Goal: Information Seeking & Learning: Learn about a topic

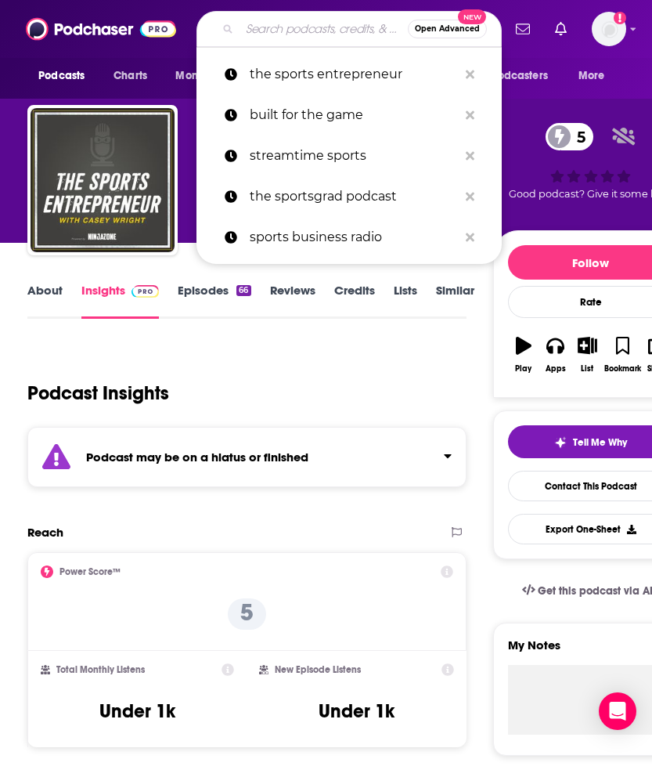
click at [279, 38] on input "Search podcasts, credits, & more..." at bounding box center [324, 28] width 168 height 25
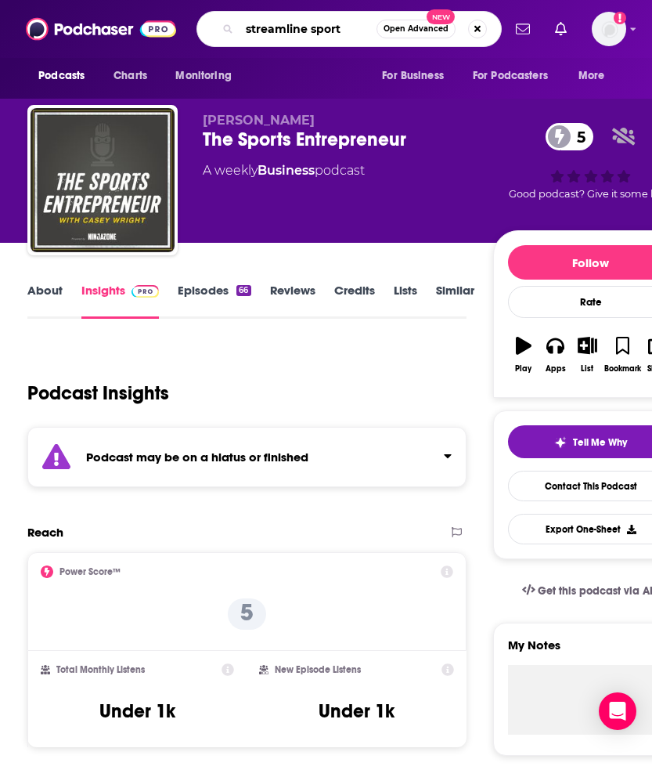
type input "streamline sports"
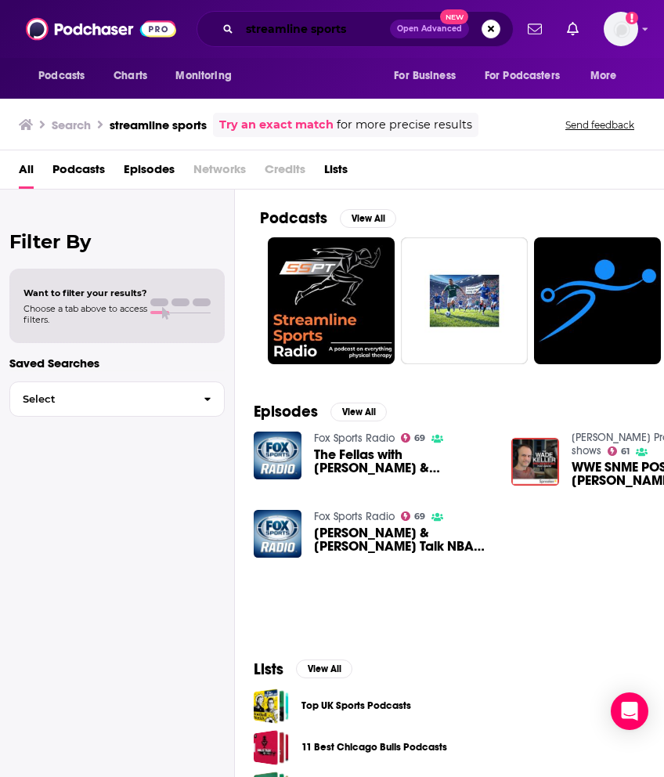
drag, startPoint x: 301, startPoint y: 27, endPoint x: 312, endPoint y: 27, distance: 10.2
click at [302, 27] on input "streamline sports" at bounding box center [315, 28] width 150 height 25
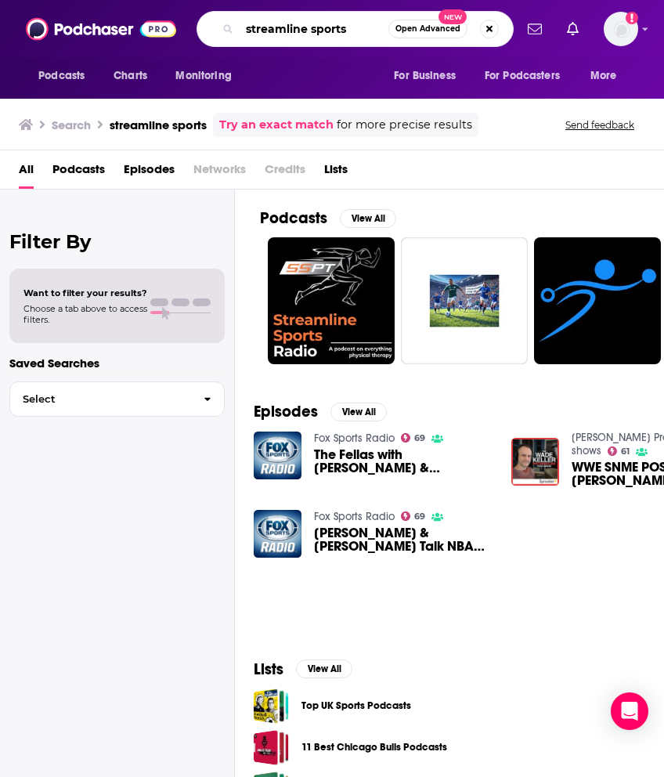
click at [305, 29] on input "streamline sports" at bounding box center [314, 28] width 149 height 25
type input "streamtime sports"
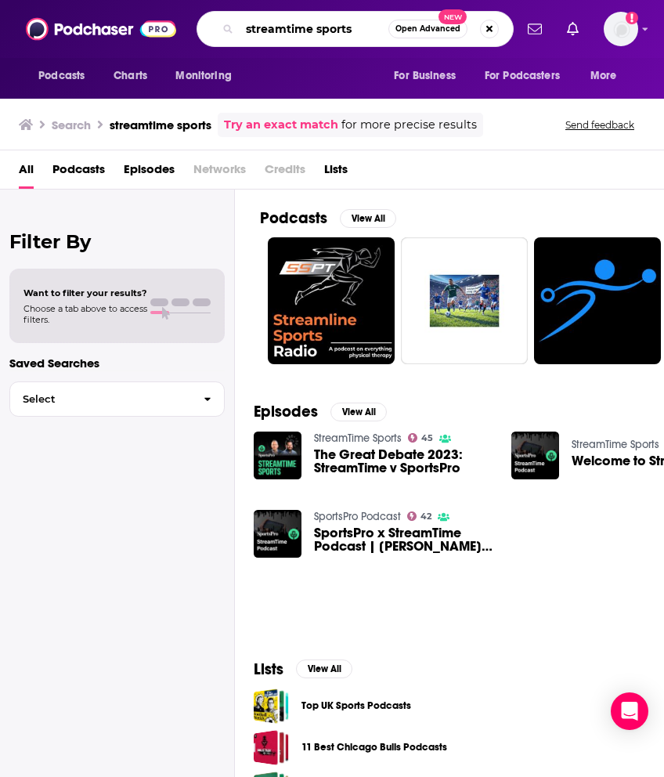
click at [356, 34] on input "streamtime sports" at bounding box center [314, 28] width 149 height 25
drag, startPoint x: 346, startPoint y: 38, endPoint x: 357, endPoint y: 34, distance: 11.6
click at [348, 38] on input "streamtime sports" at bounding box center [314, 28] width 149 height 25
click at [358, 34] on input "streamtime sports" at bounding box center [314, 28] width 149 height 25
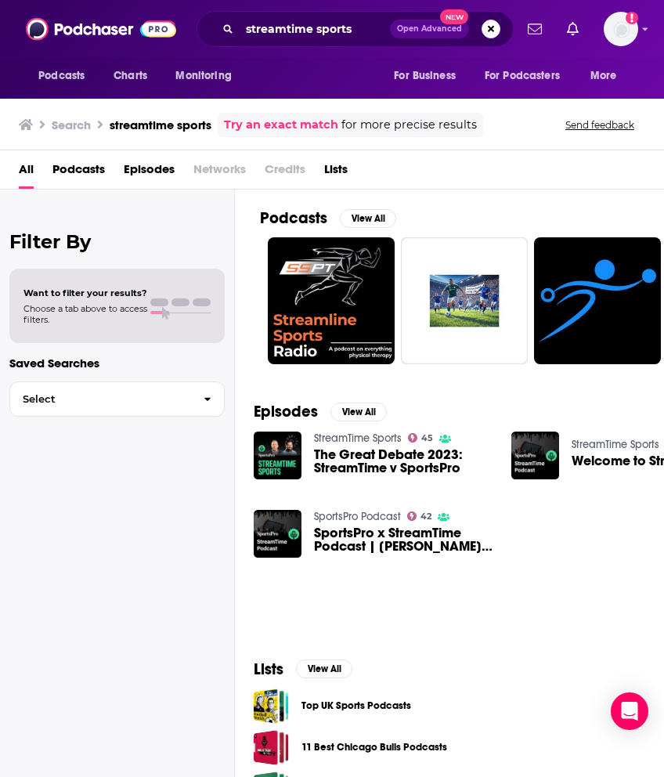
drag, startPoint x: 232, startPoint y: 23, endPoint x: 225, endPoint y: 30, distance: 10.0
click at [231, 23] on div "streamtime sports Open Advanced New" at bounding box center [354, 29] width 317 height 36
click at [231, 27] on icon "Search podcasts, credits, & more..." at bounding box center [227, 28] width 9 height 9
click at [225, 27] on icon "Search podcasts, credits, & more..." at bounding box center [227, 28] width 9 height 9
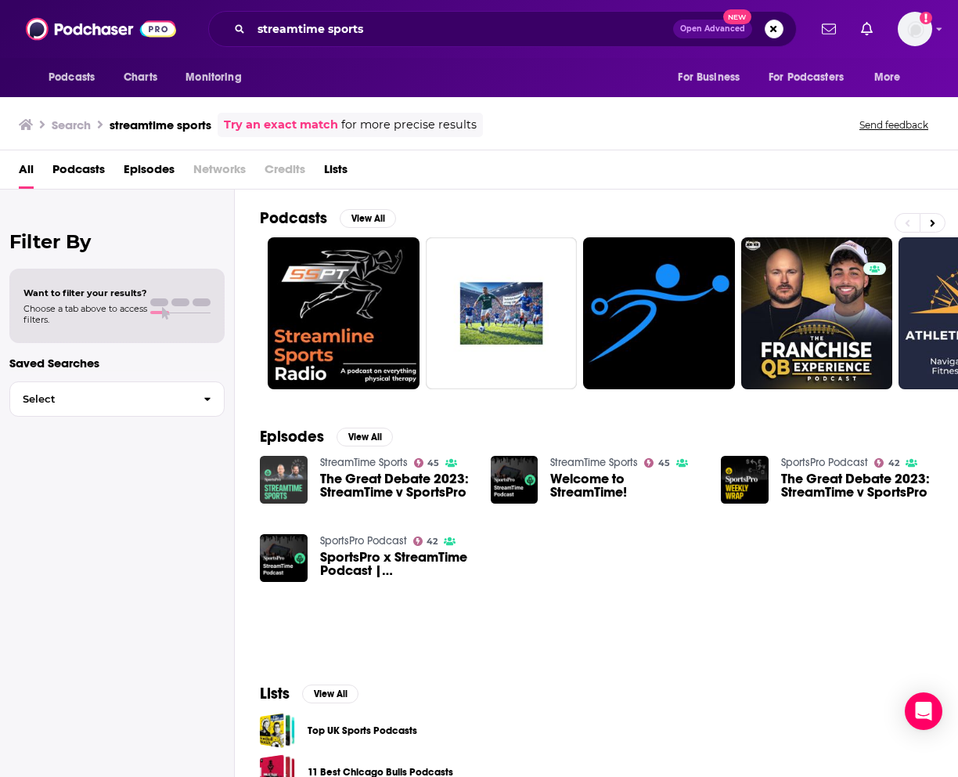
click at [282, 470] on img "The Great Debate 2023: StreamTime v SportsPro" at bounding box center [284, 480] width 48 height 48
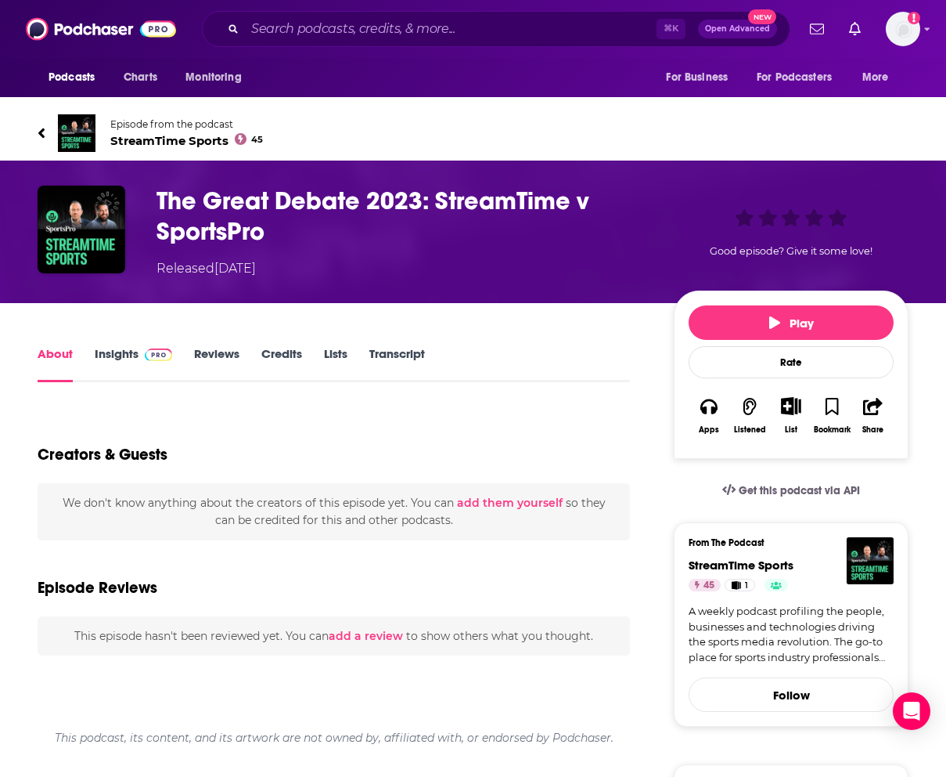
click at [369, 5] on div "Podcasts Charts Monitoring ⌘ K Open Advanced New For Business For Podcasters Mo…" at bounding box center [473, 29] width 946 height 58
click at [373, 20] on input "Search podcasts, credits, & more..." at bounding box center [451, 28] width 412 height 25
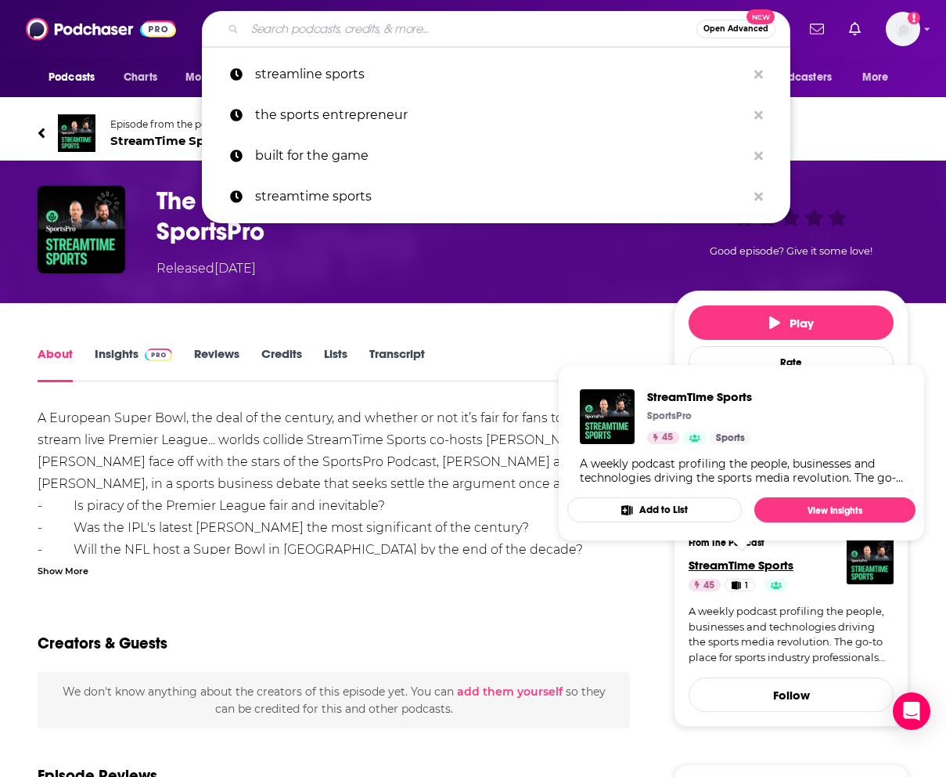
click at [651, 564] on span "StreamTime Sports" at bounding box center [741, 564] width 105 height 15
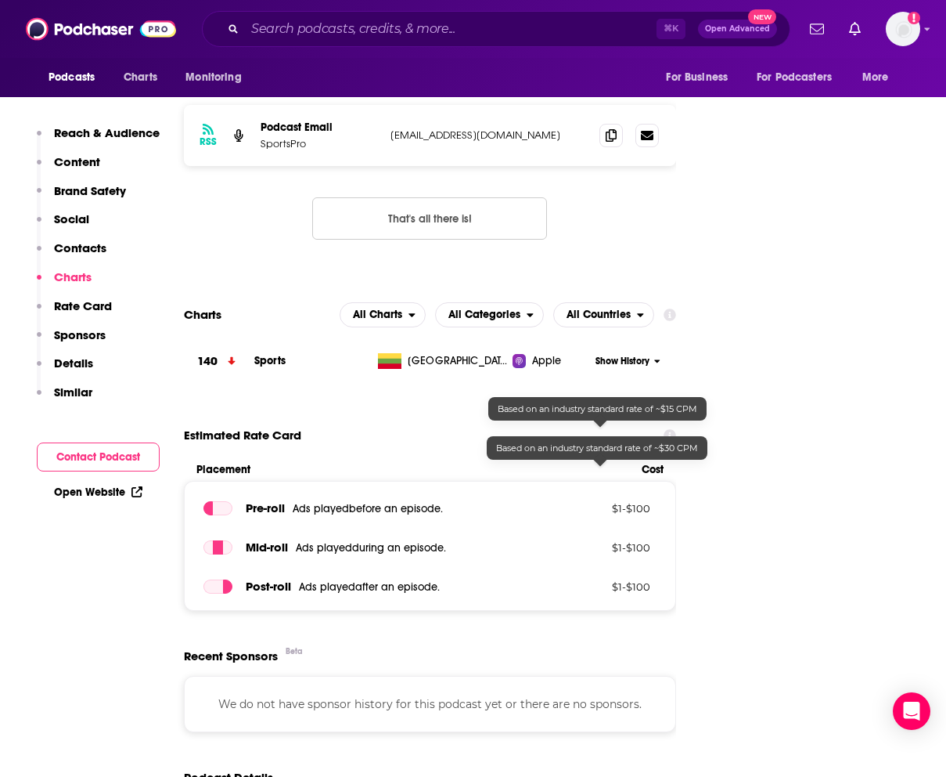
scroll to position [1228, 0]
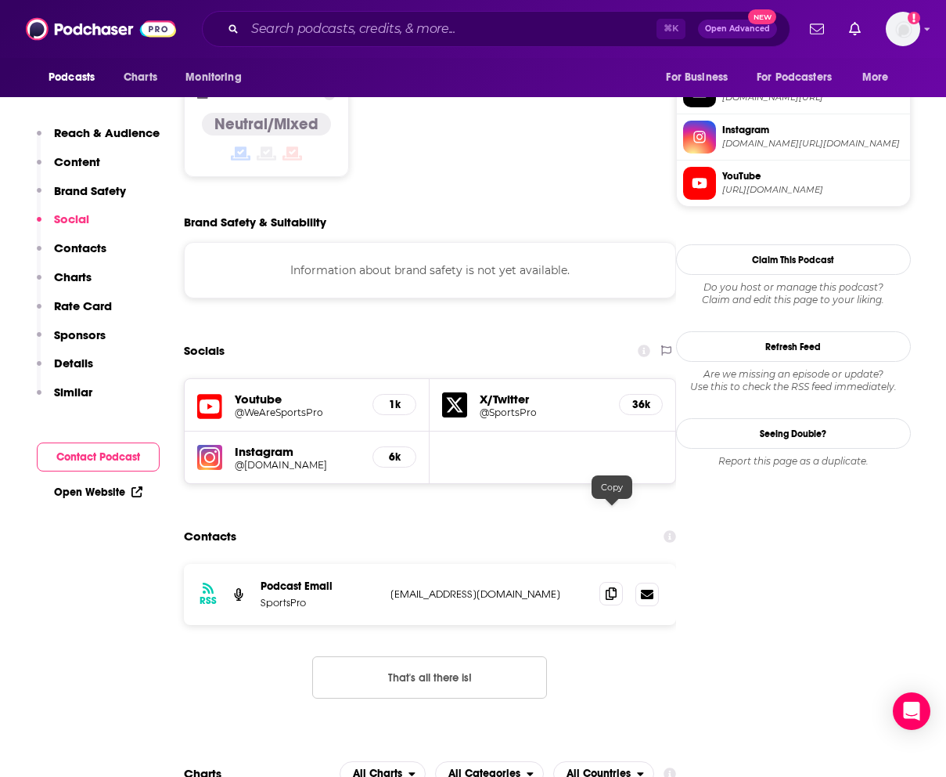
click at [611, 587] on icon at bounding box center [611, 593] width 11 height 13
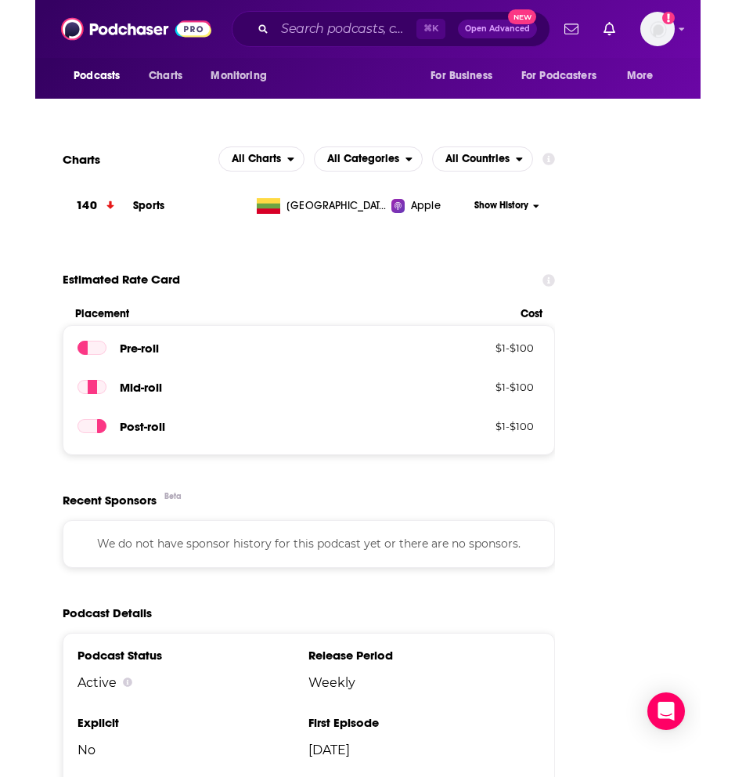
scroll to position [1876, 0]
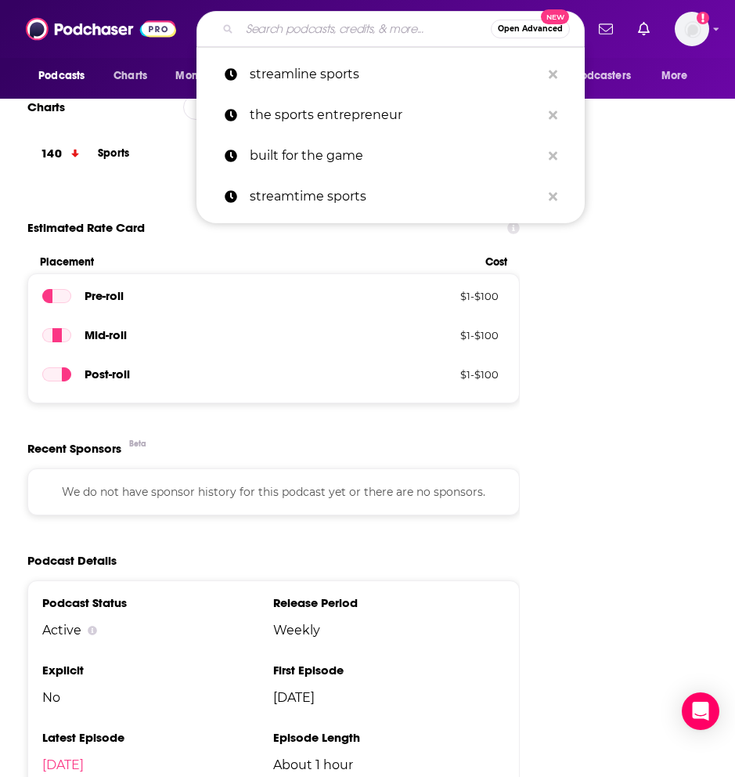
click at [279, 20] on input "Search podcasts, credits, & more..." at bounding box center [365, 28] width 251 height 25
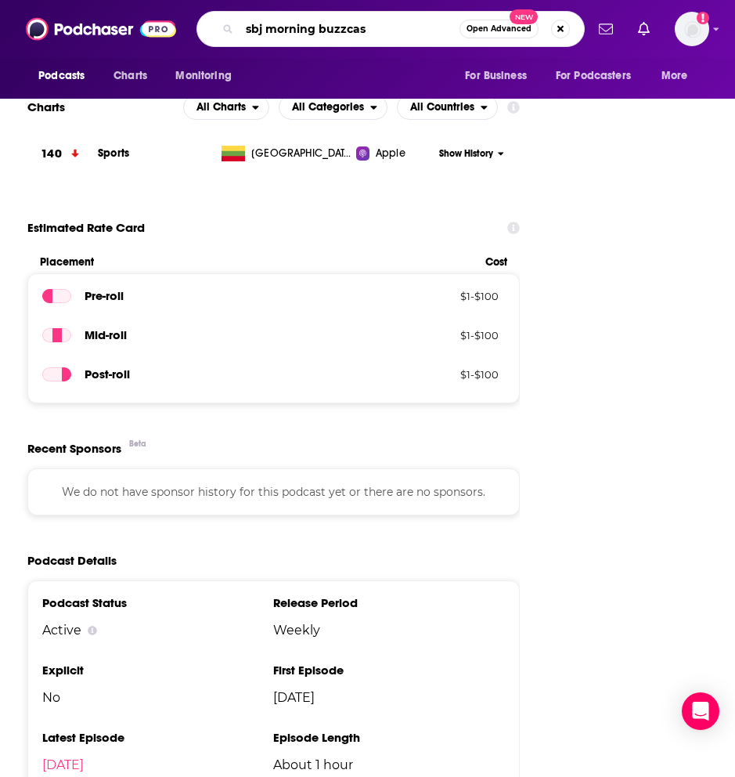
type input "sbj morning buzzcast"
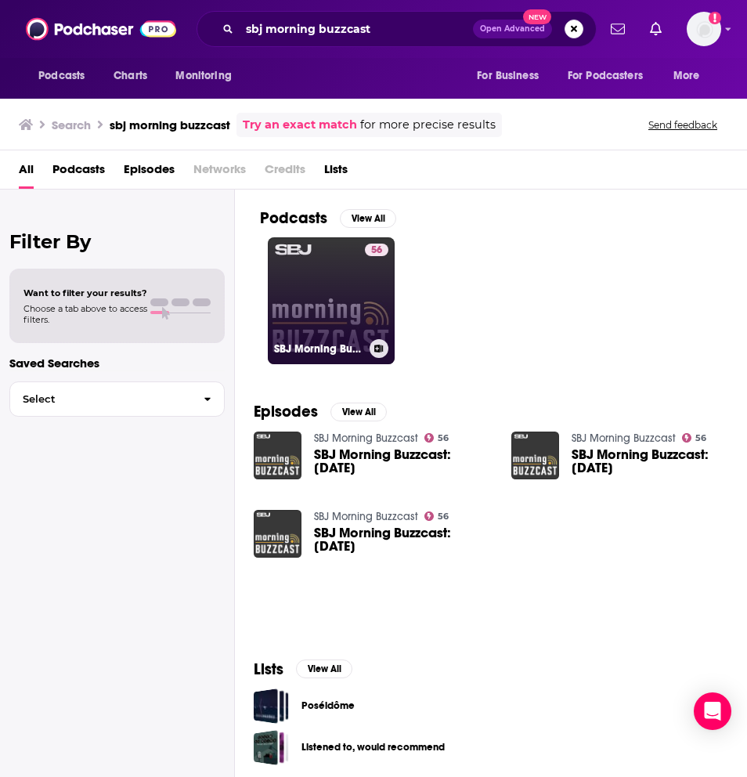
click at [312, 305] on link "56 SBJ Morning Buzzcast" at bounding box center [331, 300] width 127 height 127
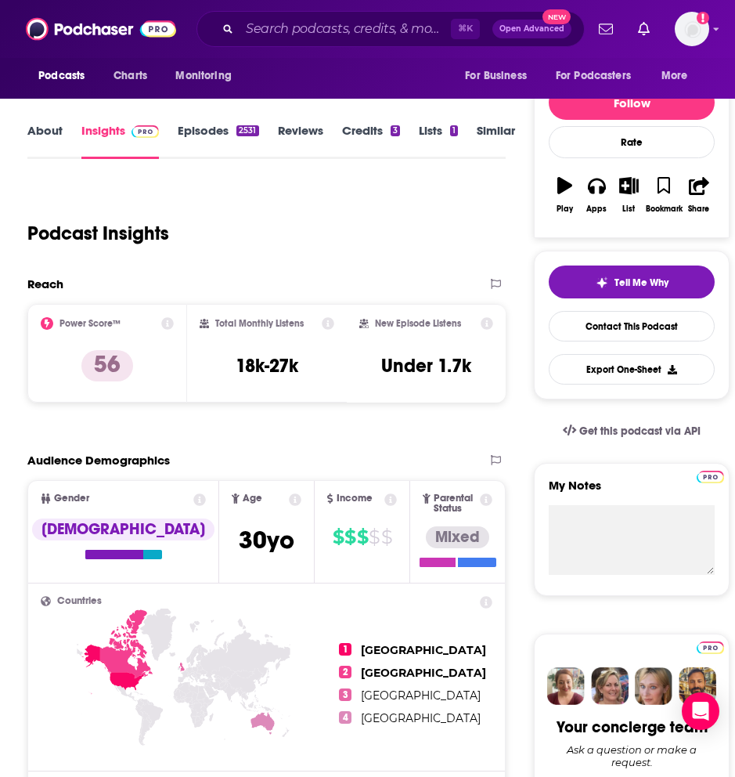
scroll to position [70, 0]
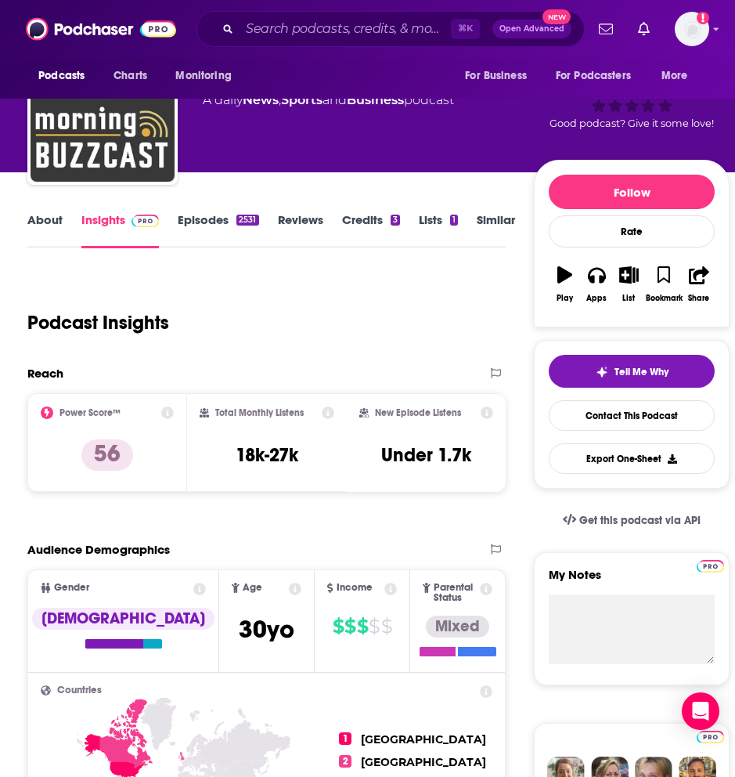
click at [56, 222] on link "About" at bounding box center [44, 230] width 35 height 36
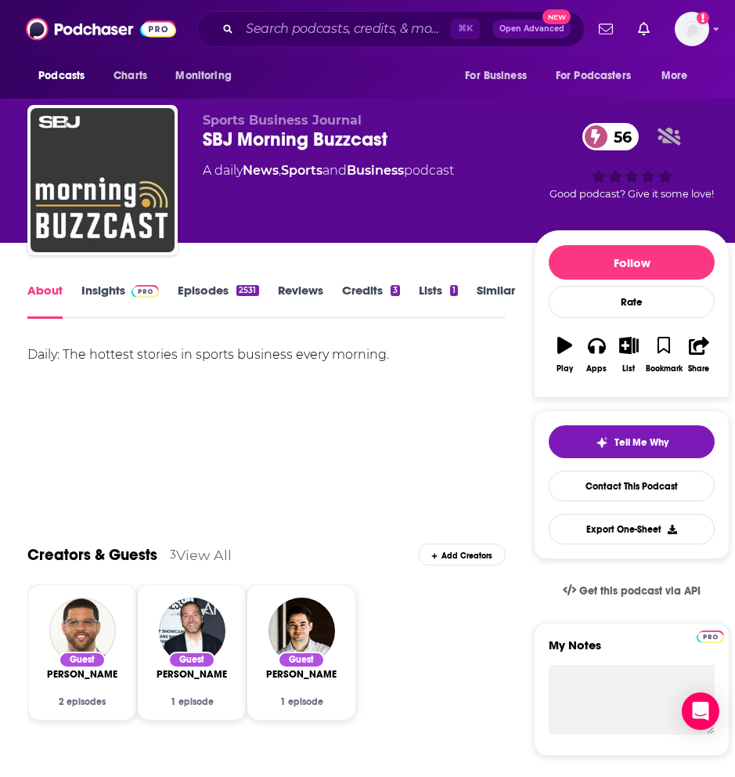
click at [118, 299] on link "Insights" at bounding box center [120, 301] width 78 height 36
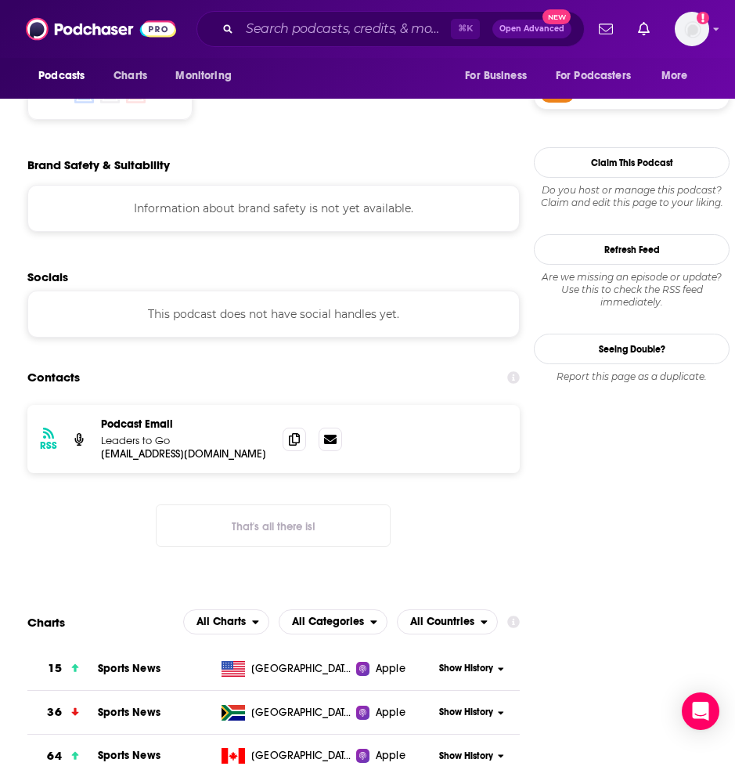
scroll to position [1306, 0]
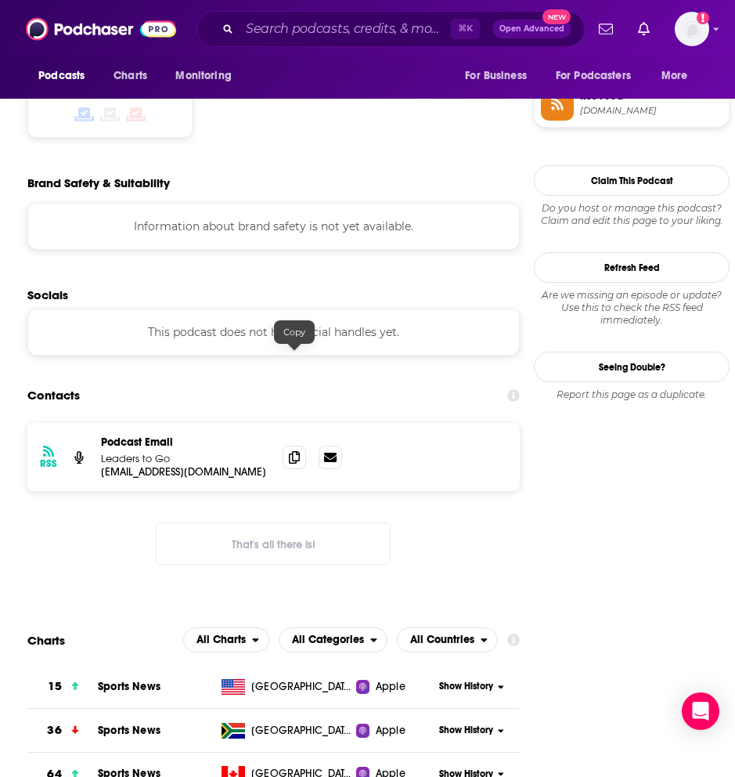
click at [288, 344] on div at bounding box center [294, 343] width 13 height 13
click at [289, 450] on icon at bounding box center [294, 456] width 11 height 13
click at [320, 31] on input "Search podcasts, credits, & more..." at bounding box center [345, 28] width 211 height 25
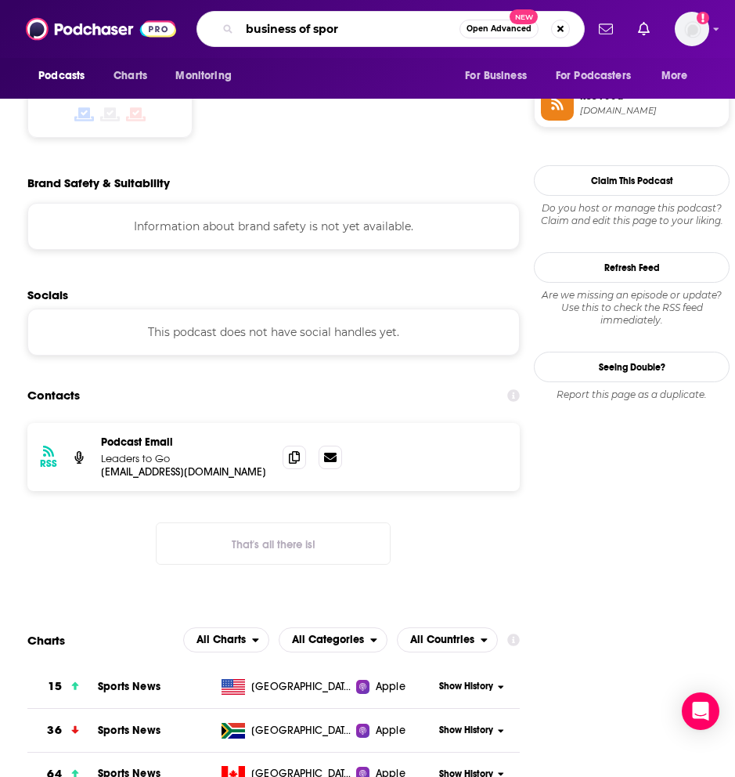
type input "business of sport"
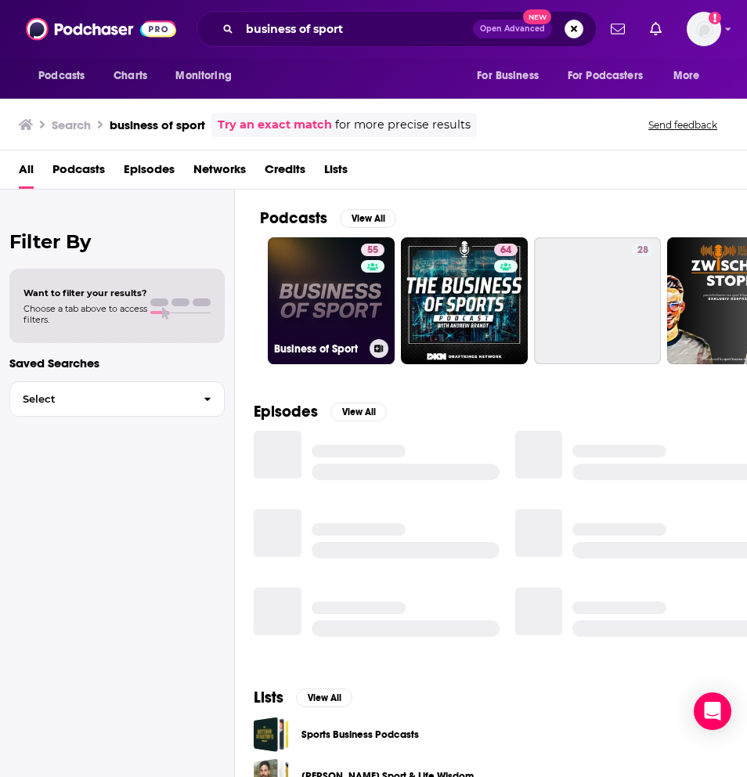
click at [341, 270] on link "55 Business of Sport" at bounding box center [331, 300] width 127 height 127
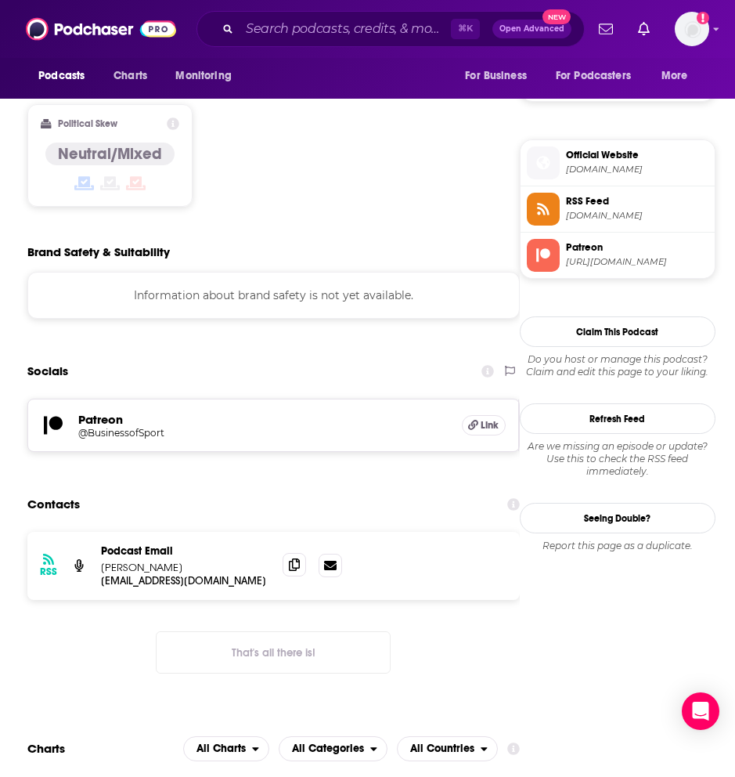
scroll to position [1193, 0]
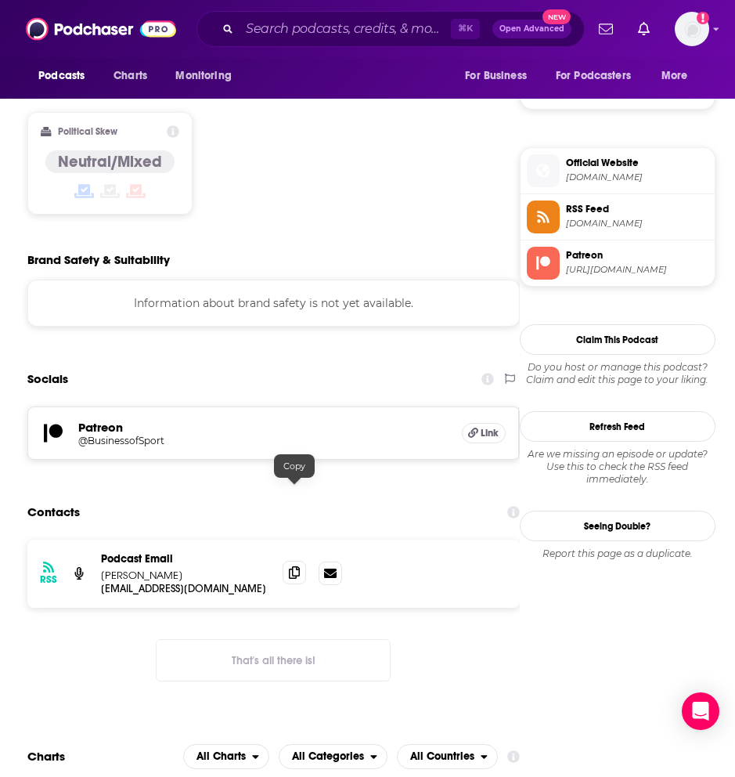
click at [290, 566] on icon at bounding box center [294, 572] width 11 height 13
click at [434, 34] on input "Search podcasts, credits, & more..." at bounding box center [345, 28] width 211 height 25
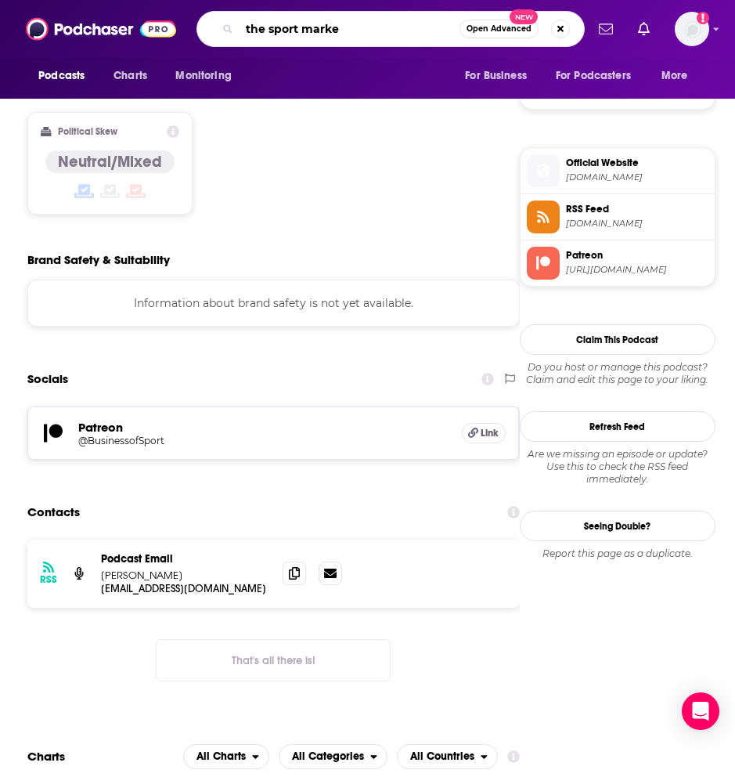
type input "the sport market"
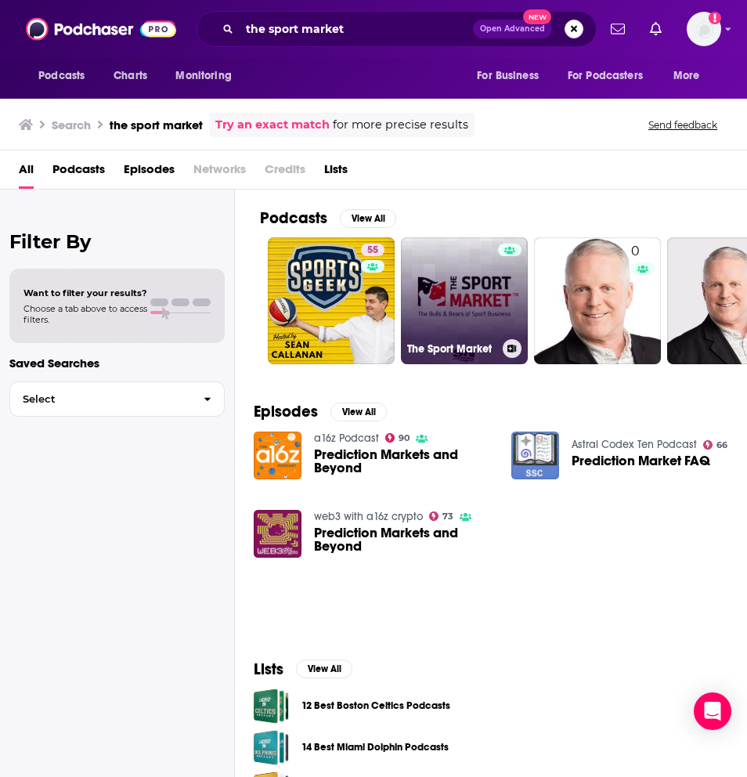
click at [431, 288] on link "The Sport Market" at bounding box center [464, 300] width 127 height 127
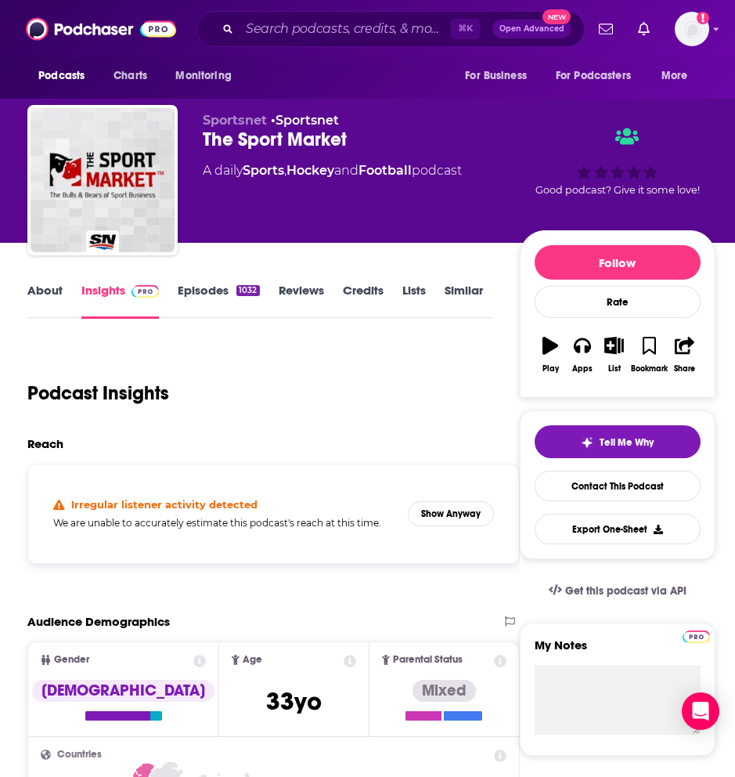
click at [238, 295] on link "Episodes 1032" at bounding box center [218, 301] width 81 height 36
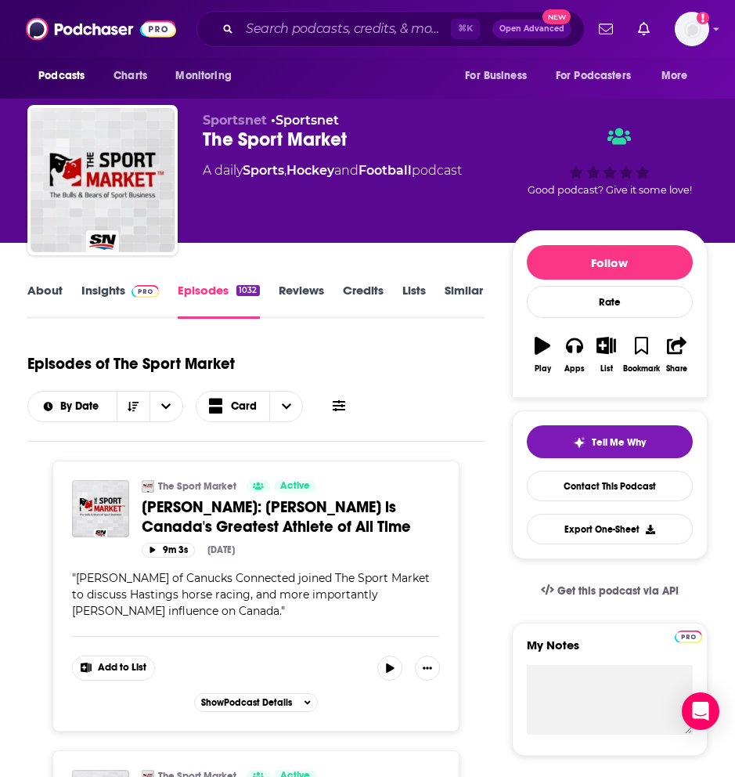
click at [103, 290] on link "Insights" at bounding box center [120, 301] width 78 height 36
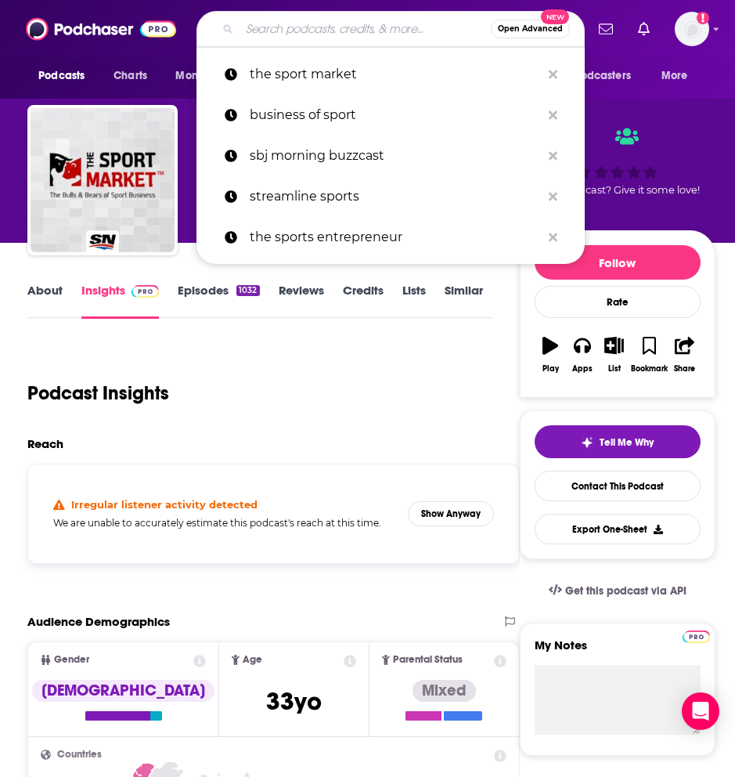
click at [372, 27] on input "Search podcasts, credits, & more..." at bounding box center [365, 28] width 251 height 25
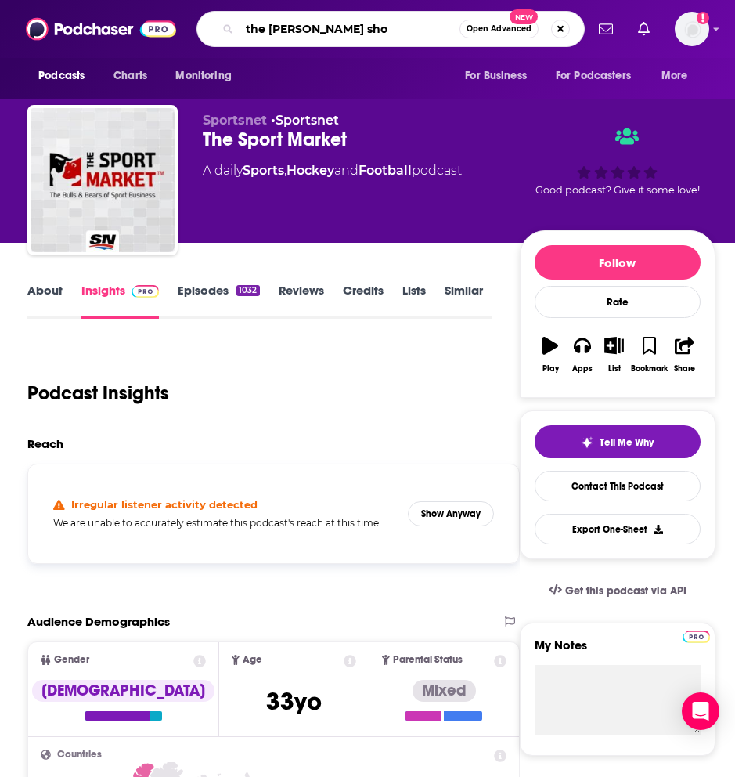
type input "the joe pomp show"
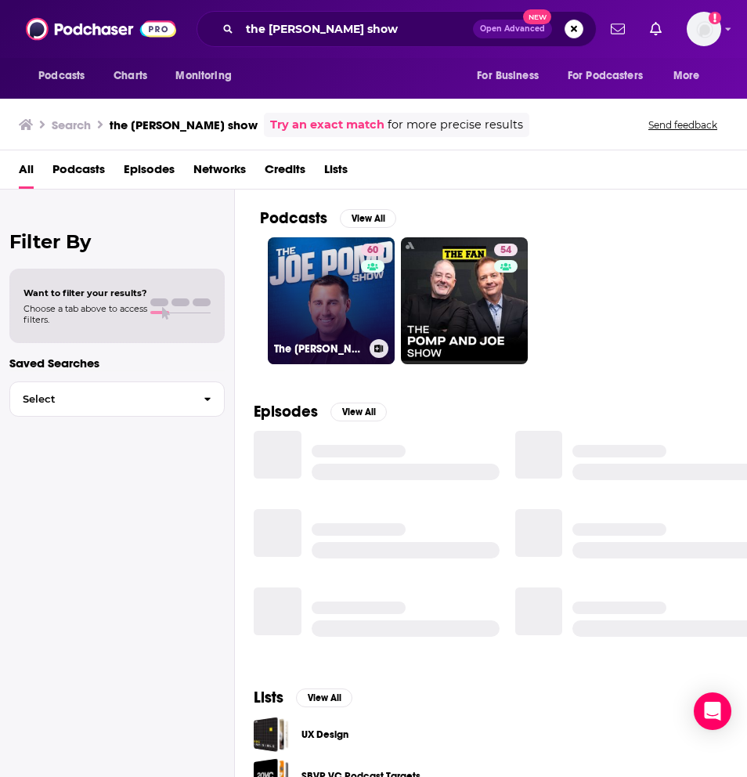
click at [340, 319] on link "60 The Joe Pomp Show" at bounding box center [331, 300] width 127 height 127
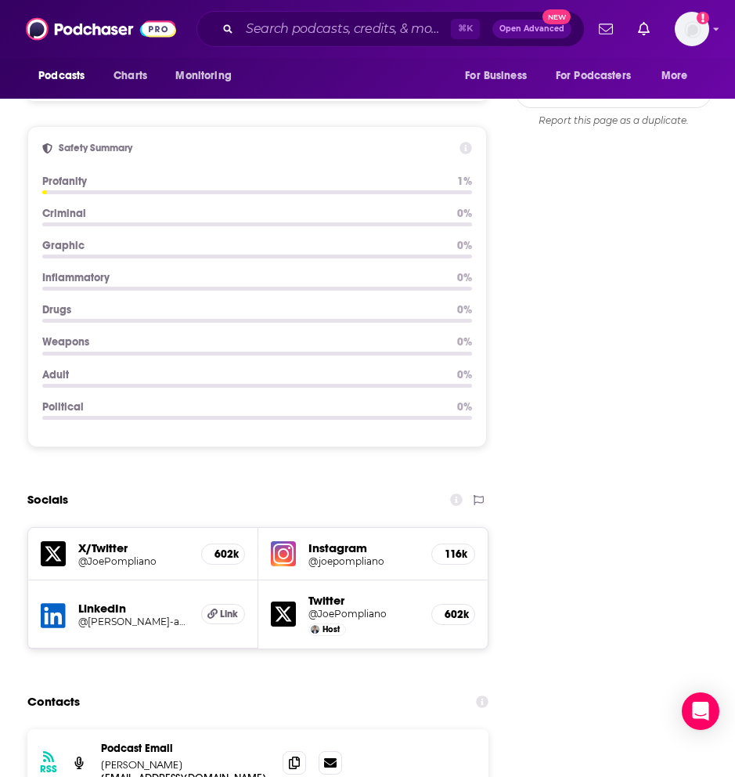
scroll to position [1909, 0]
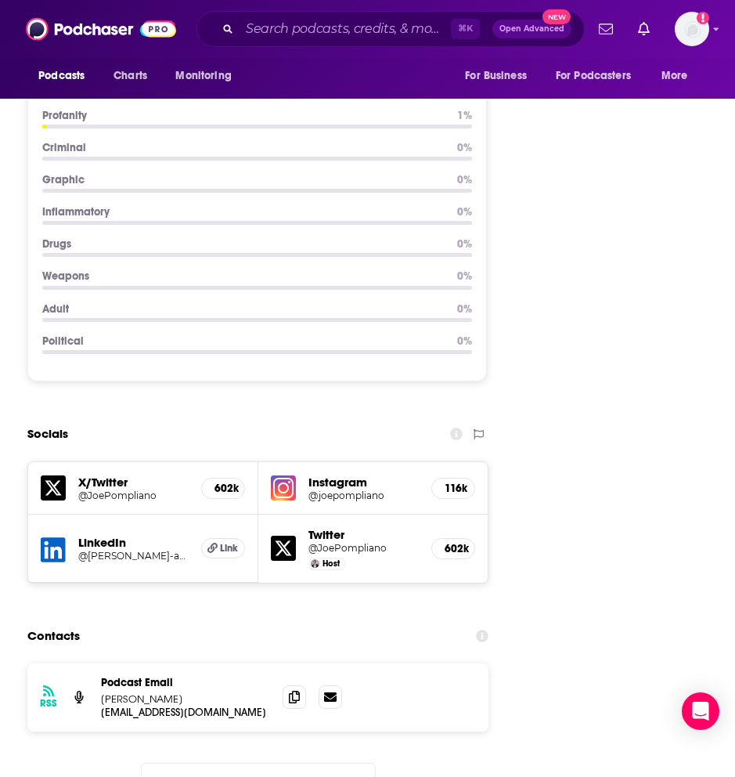
click at [290, 663] on div "RSS Podcast Email Joe Pompliano jmpompliano@gmail.com jmpompliano@gmail.com" at bounding box center [257, 697] width 461 height 68
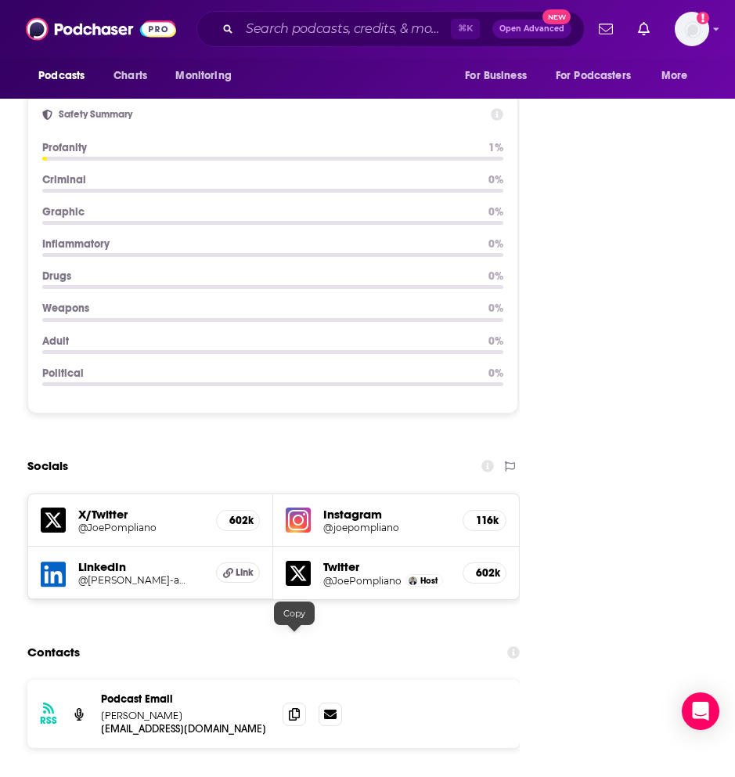
scroll to position [1934, 0]
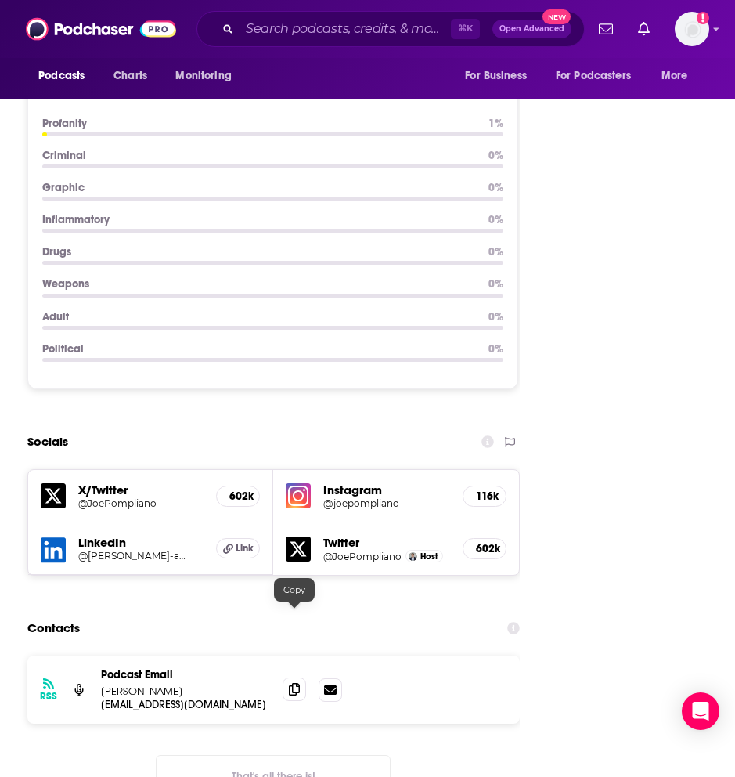
click at [300, 677] on span at bounding box center [294, 688] width 23 height 23
click at [304, 45] on div "⌘ K Open Advanced New" at bounding box center [390, 29] width 388 height 36
click at [310, 32] on input "Search podcasts, credits, & more..." at bounding box center [345, 28] width 211 height 25
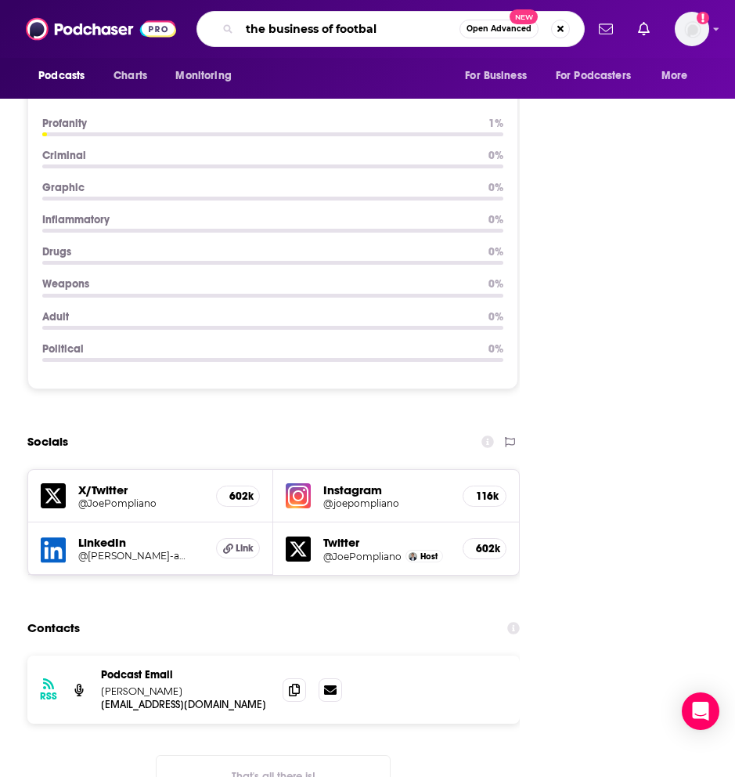
type input "the business of football"
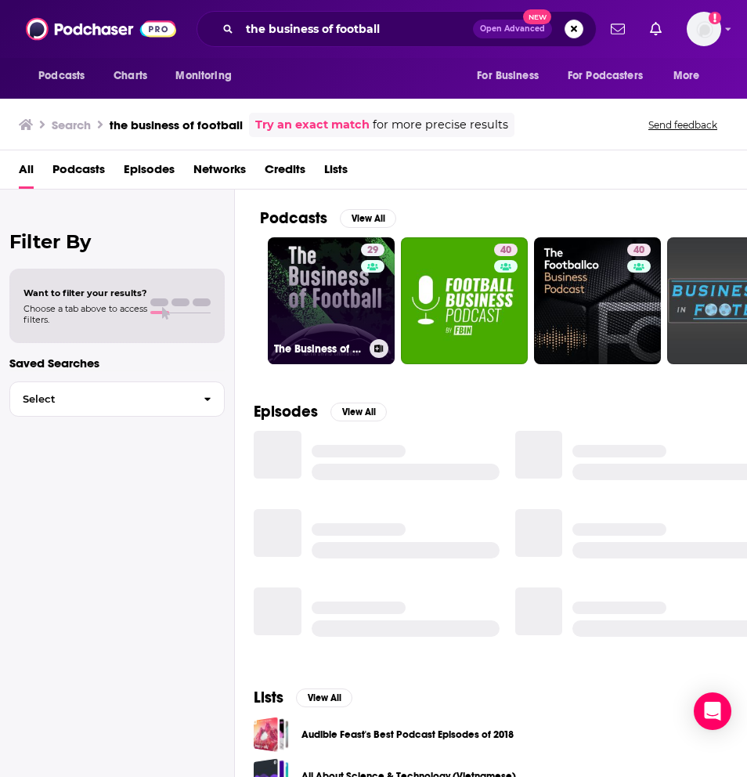
click at [316, 301] on link "29 The Business of Football" at bounding box center [331, 300] width 127 height 127
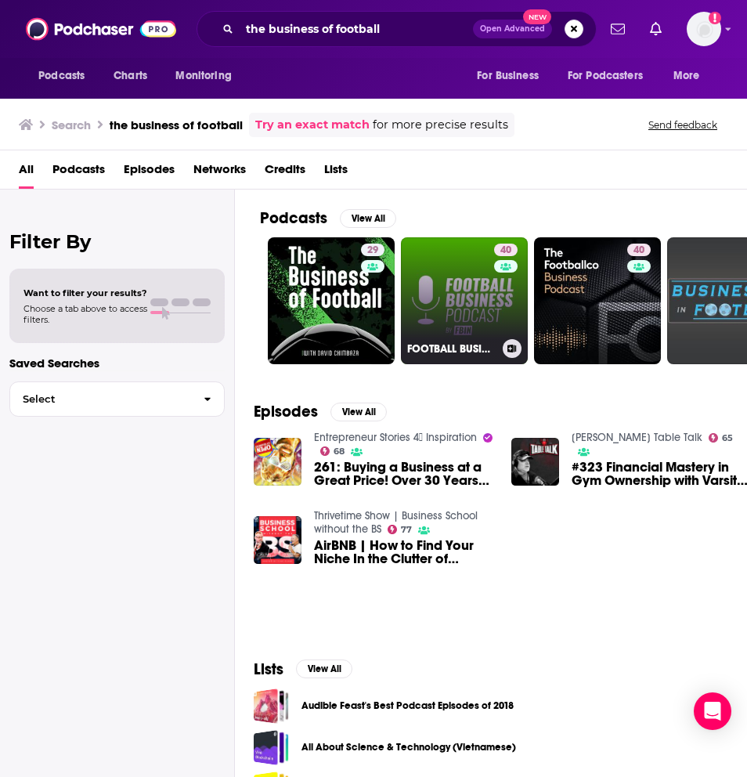
click at [440, 290] on link "40 FOOTBALL BUSINESS Podcast by FBIN" at bounding box center [464, 300] width 127 height 127
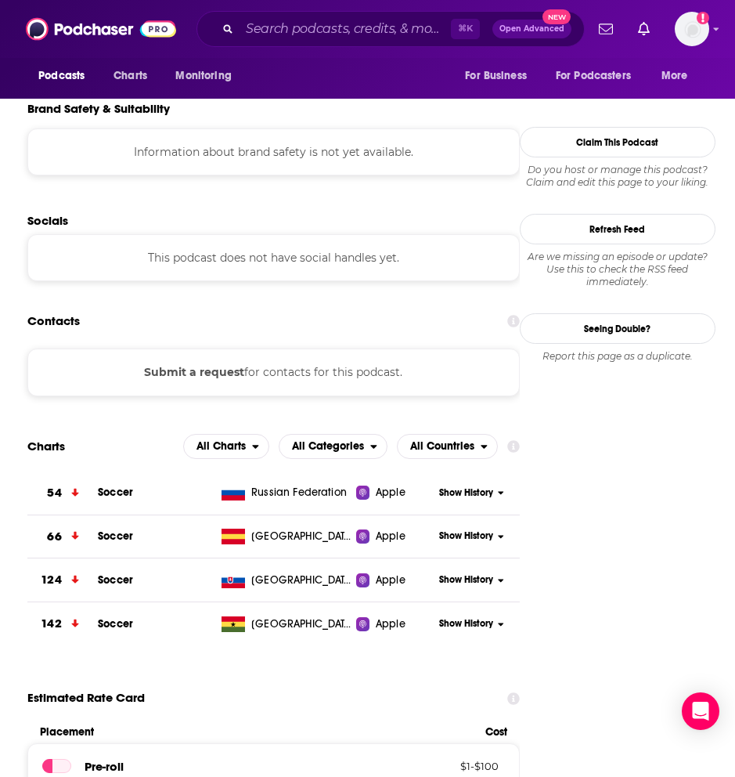
scroll to position [1339, 0]
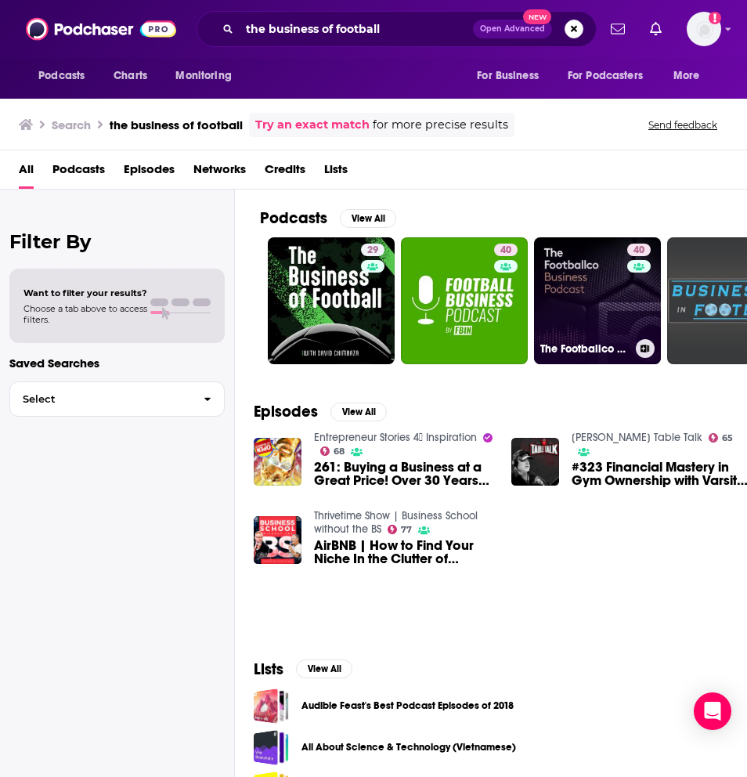
click at [605, 305] on link "40 The Footballco Business Podcast" at bounding box center [597, 300] width 127 height 127
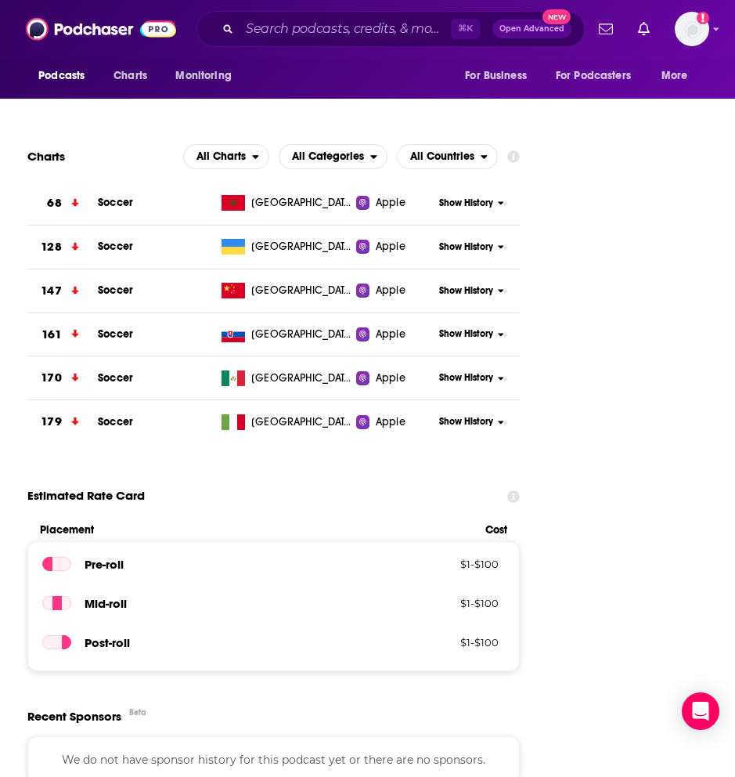
scroll to position [1522, 0]
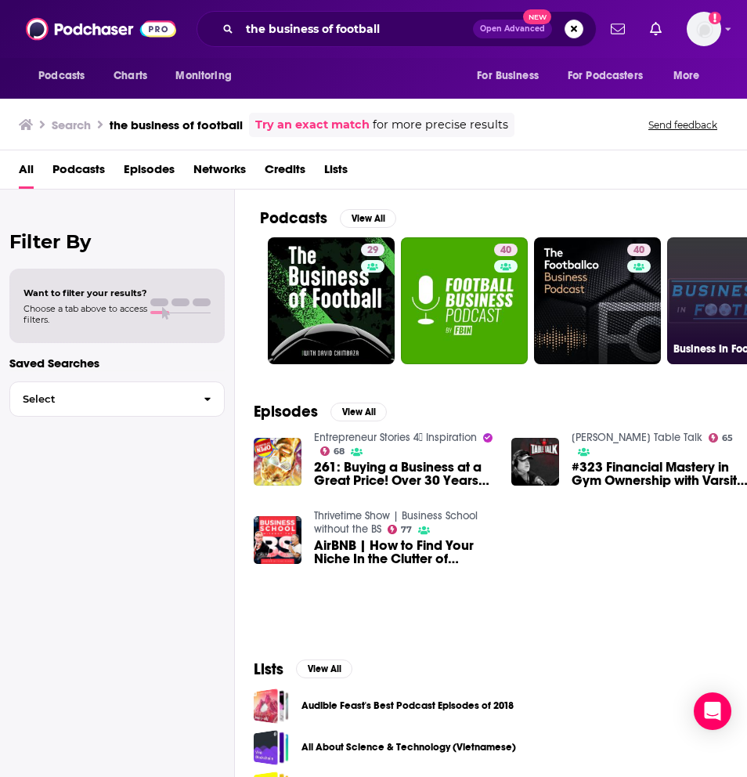
click at [651, 316] on link "Business In Football" at bounding box center [730, 300] width 127 height 127
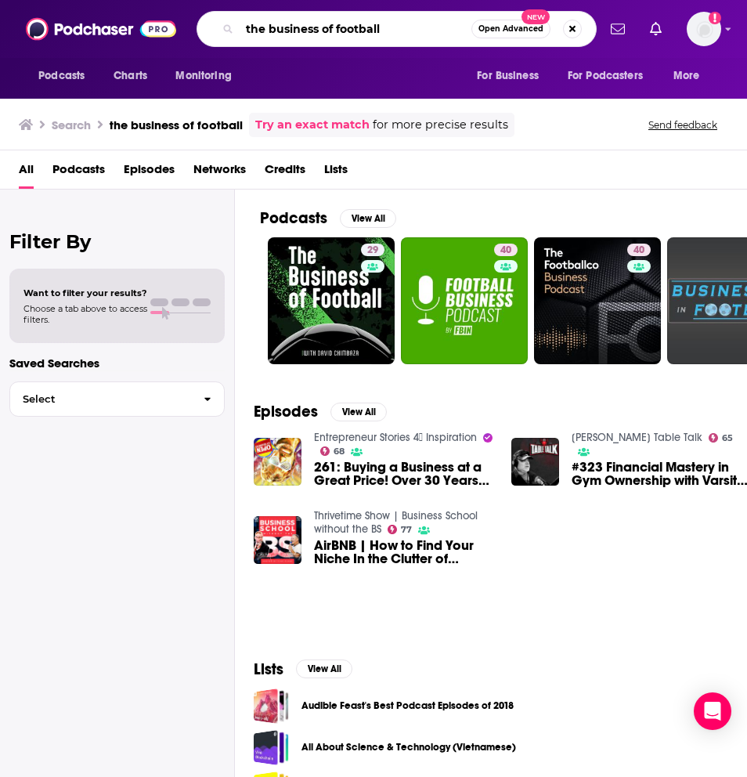
drag, startPoint x: 401, startPoint y: 26, endPoint x: 233, endPoint y: 29, distance: 168.3
click at [233, 29] on div "the business of football Open Advanced New" at bounding box center [396, 29] width 400 height 36
type input "a"
type input "the business of sports"
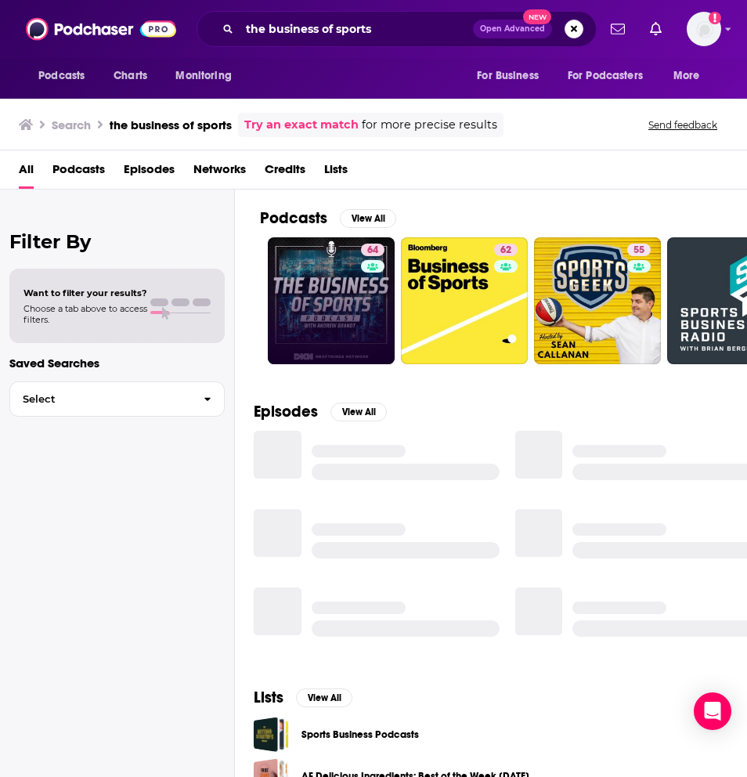
click at [306, 274] on link "64" at bounding box center [331, 300] width 127 height 127
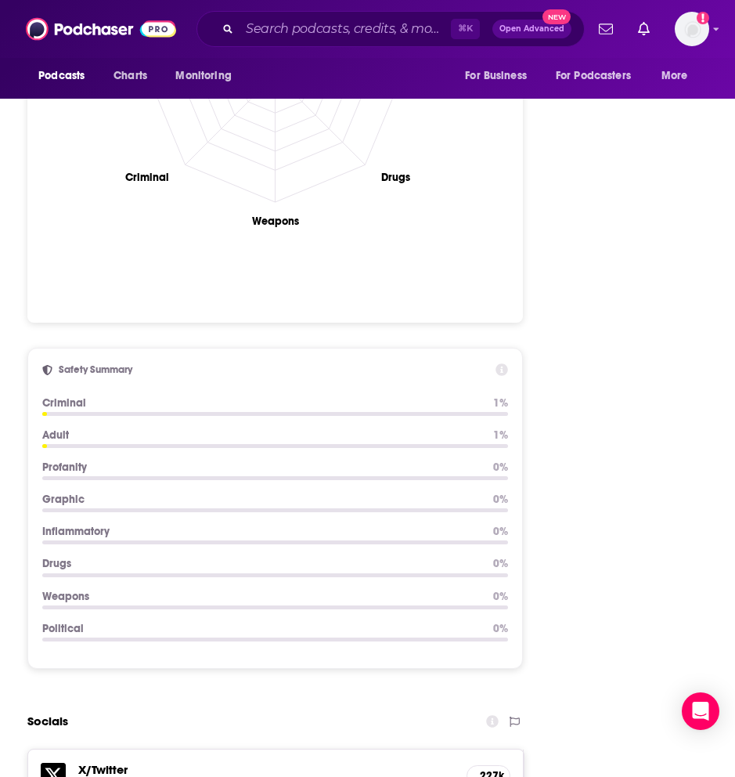
scroll to position [1859, 0]
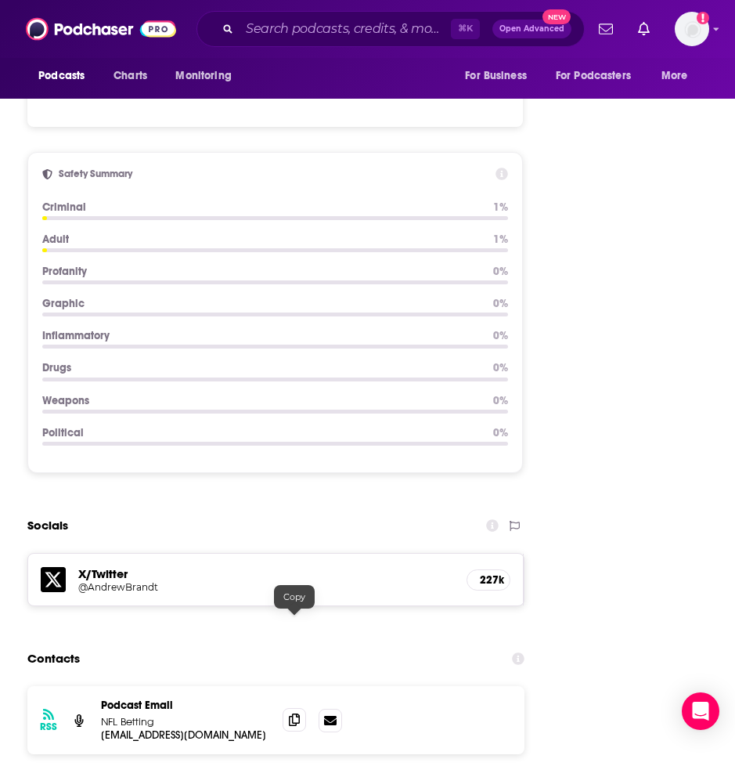
click at [302, 708] on span at bounding box center [294, 719] width 23 height 23
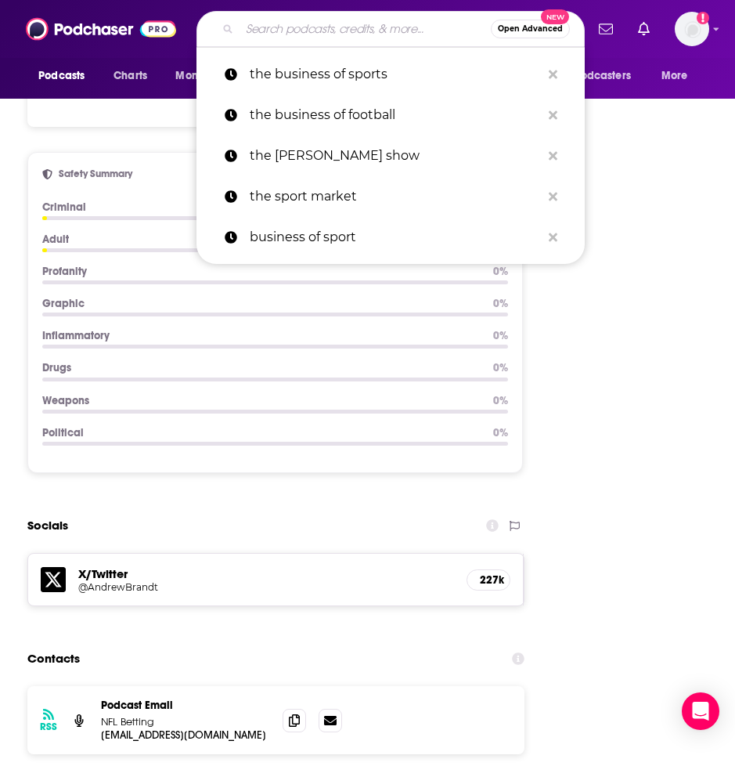
click at [358, 23] on input "Search podcasts, credits, & more..." at bounding box center [365, 28] width 251 height 25
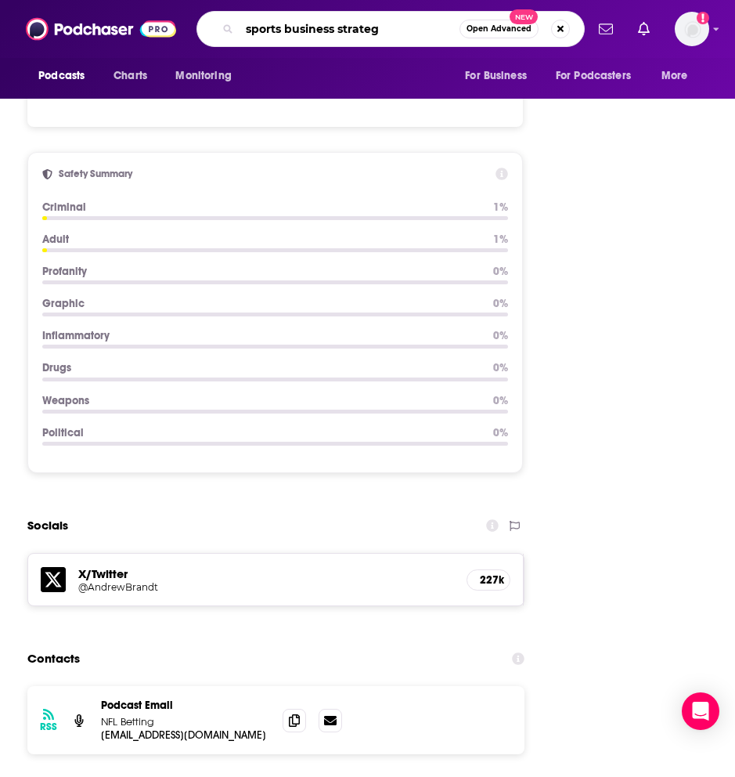
type input "sports business strategy"
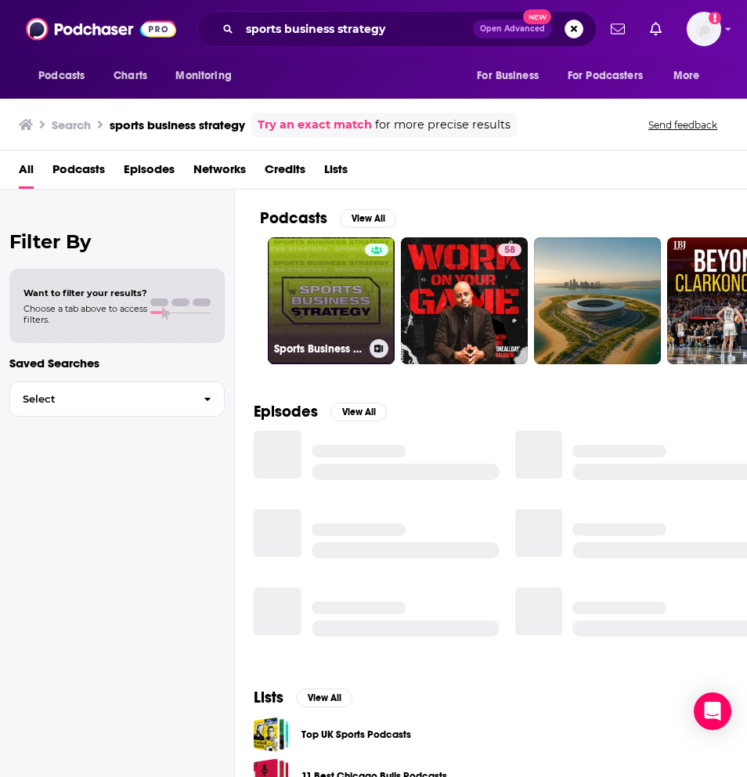
click at [307, 277] on link "Sports Business Strategy" at bounding box center [331, 300] width 127 height 127
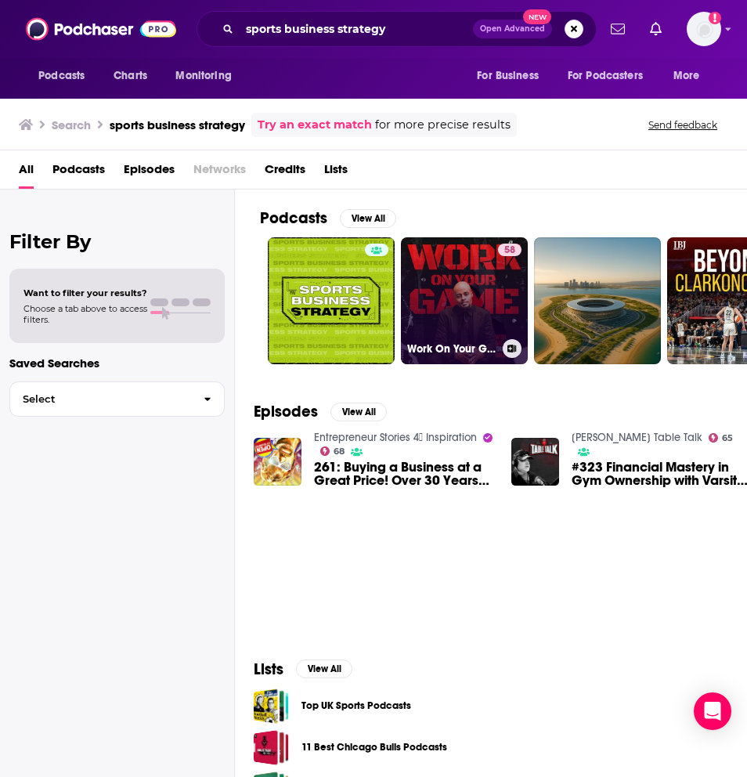
click at [455, 326] on link "58 Work On Your Game: Dominate With Mindset, Strategy & Execution" at bounding box center [464, 300] width 127 height 127
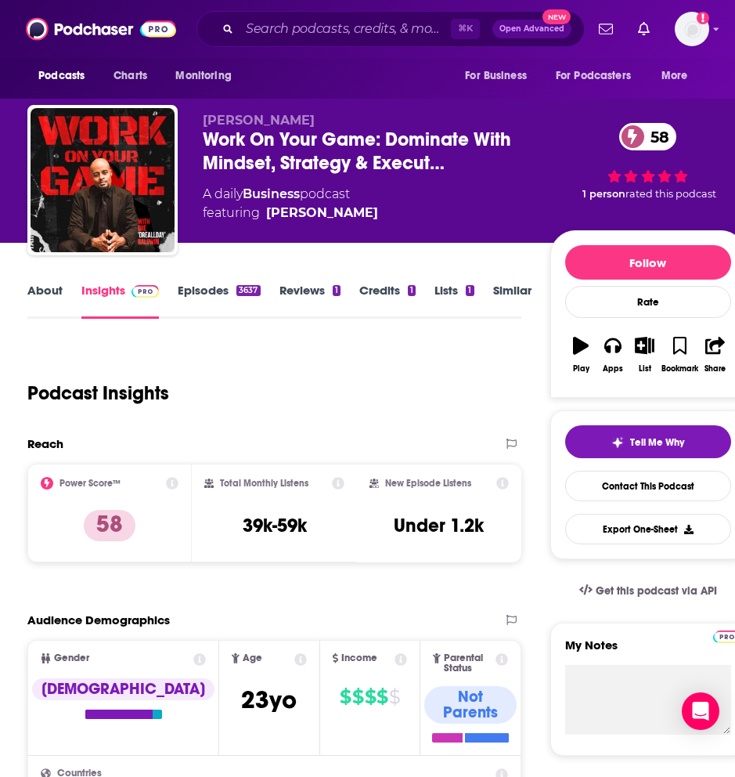
click at [197, 287] on link "Episodes 3637" at bounding box center [219, 301] width 82 height 36
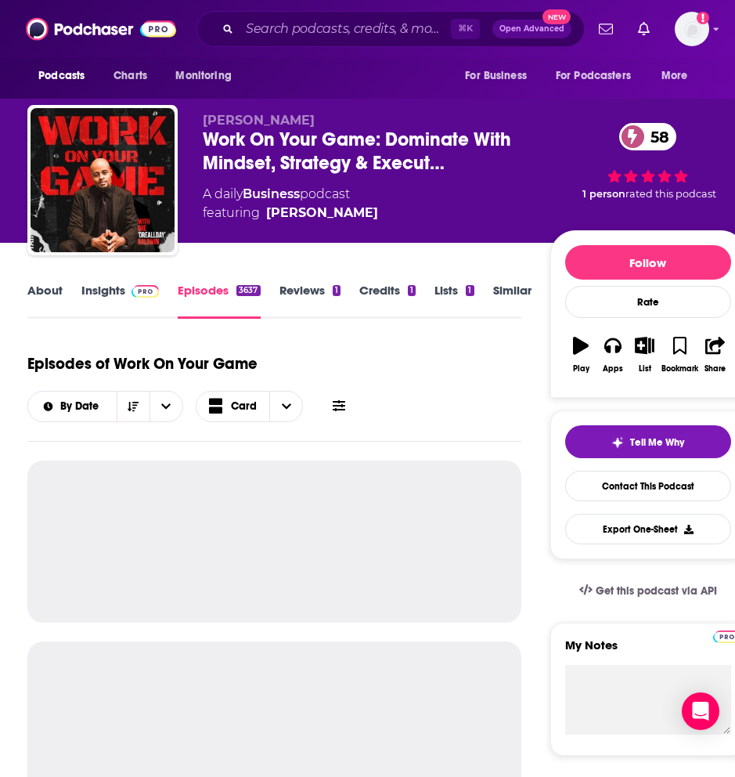
click at [54, 290] on link "About" at bounding box center [44, 301] width 35 height 36
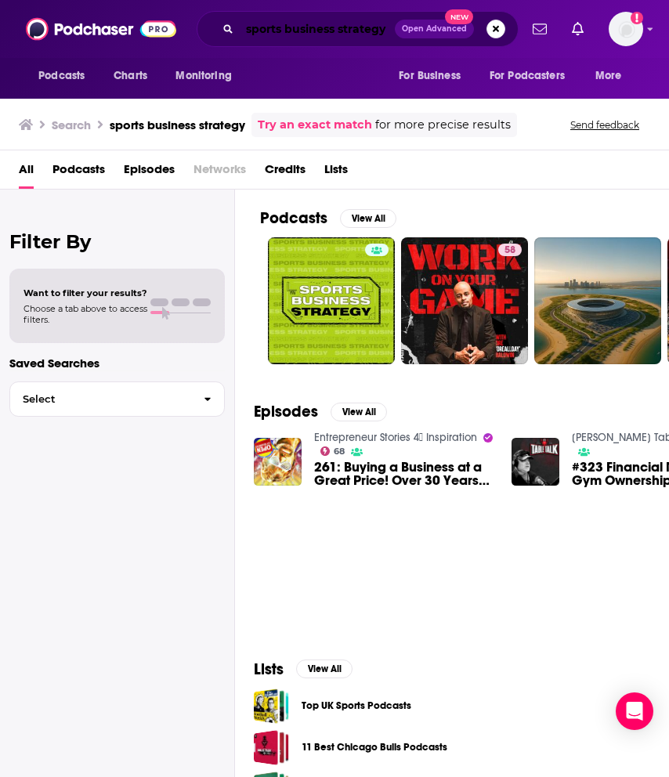
click at [372, 19] on input "sports business strategy" at bounding box center [317, 28] width 155 height 25
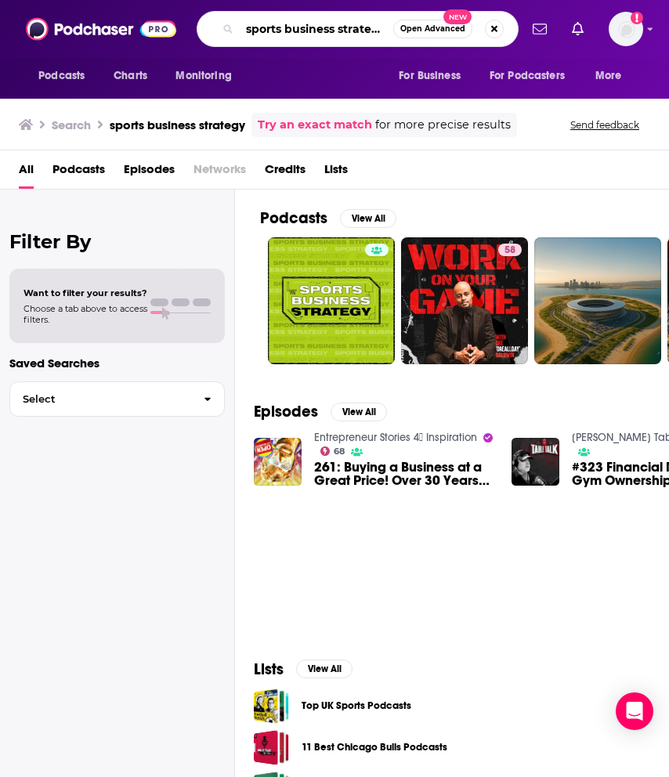
drag, startPoint x: 377, startPoint y: 29, endPoint x: 337, endPoint y: 31, distance: 40.0
click at [337, 31] on input "sports business strategy" at bounding box center [316, 28] width 153 height 25
type input "sports business"
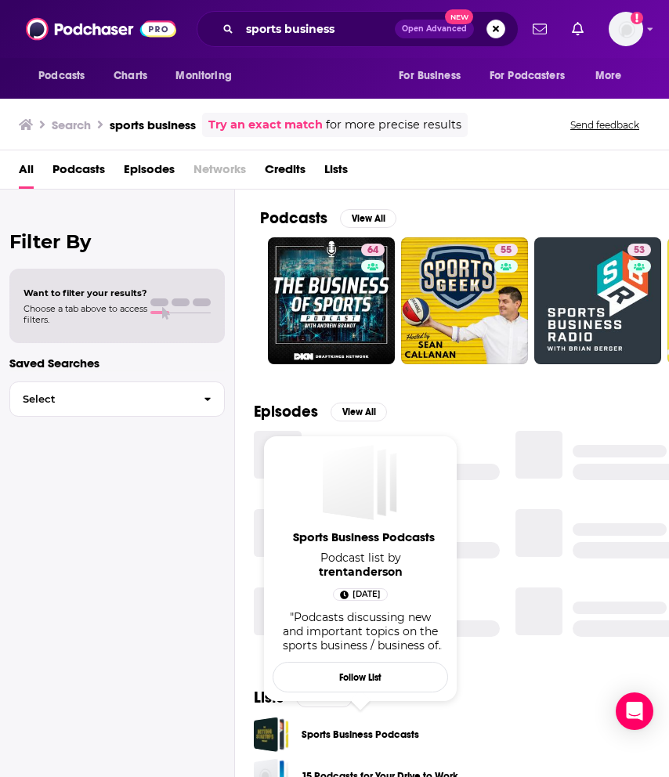
click at [363, 737] on link "Sports Business Podcasts" at bounding box center [359, 734] width 117 height 17
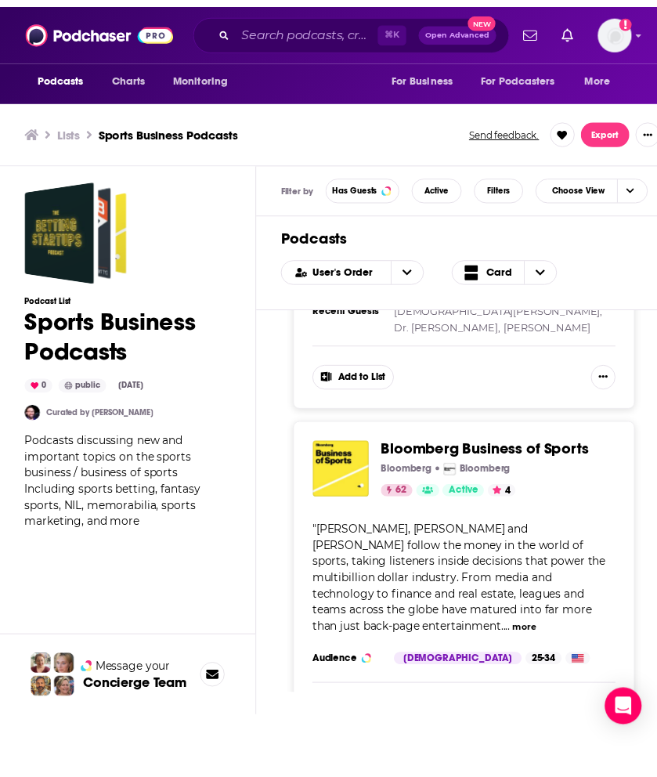
scroll to position [618, 0]
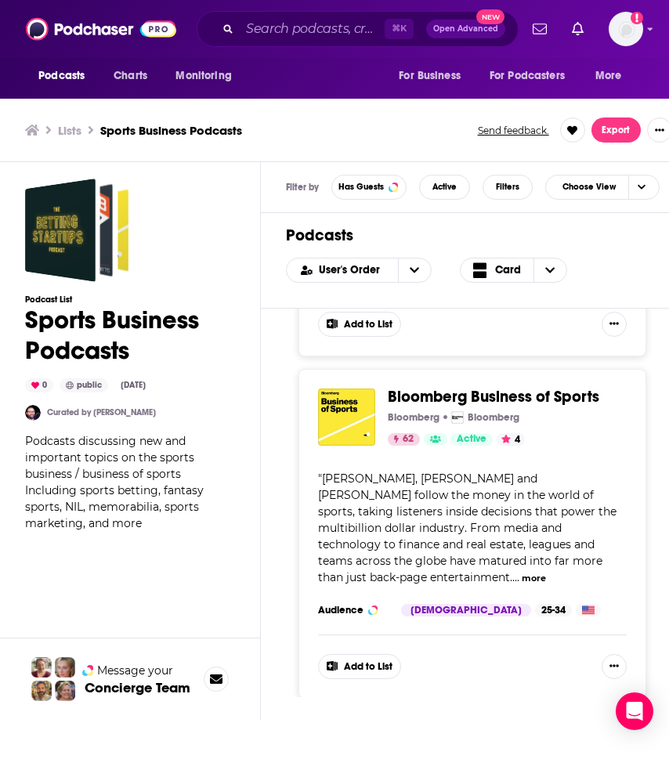
click at [435, 404] on span "Bloomberg Business of Sports" at bounding box center [493, 397] width 211 height 20
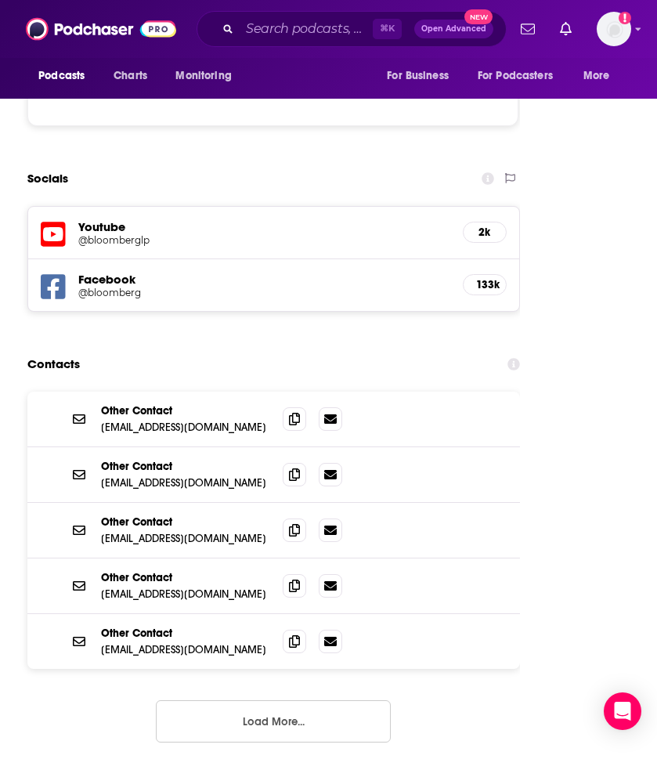
scroll to position [2295, 0]
click at [283, 699] on button "Load More..." at bounding box center [273, 720] width 235 height 42
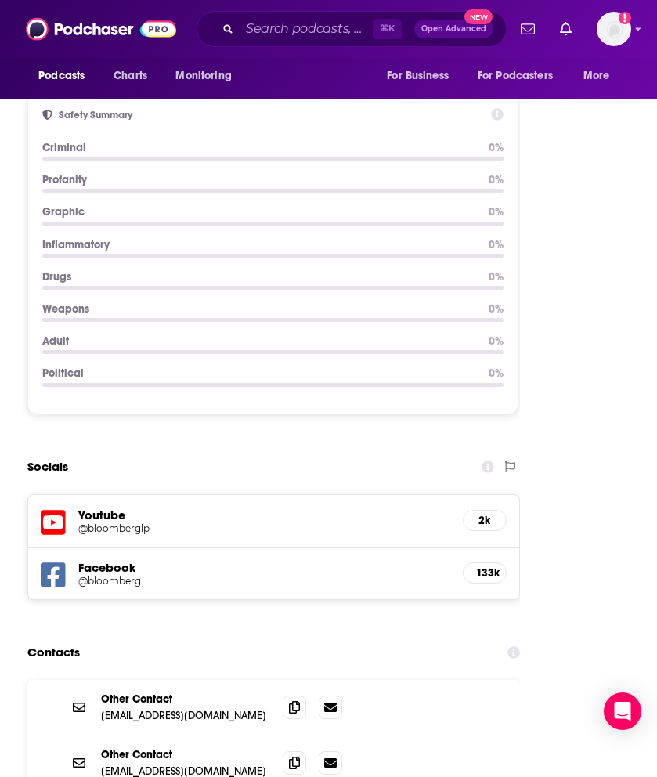
scroll to position [2389, 0]
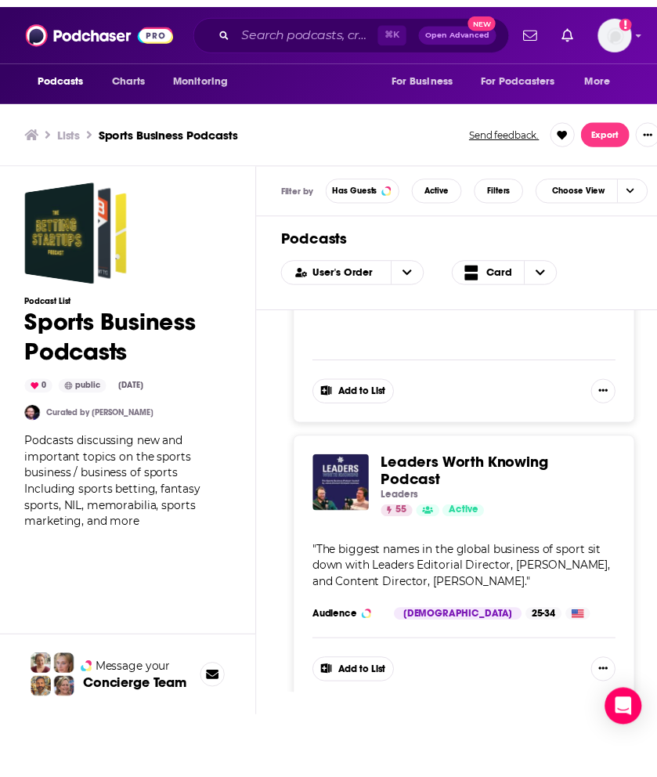
scroll to position [897, 0]
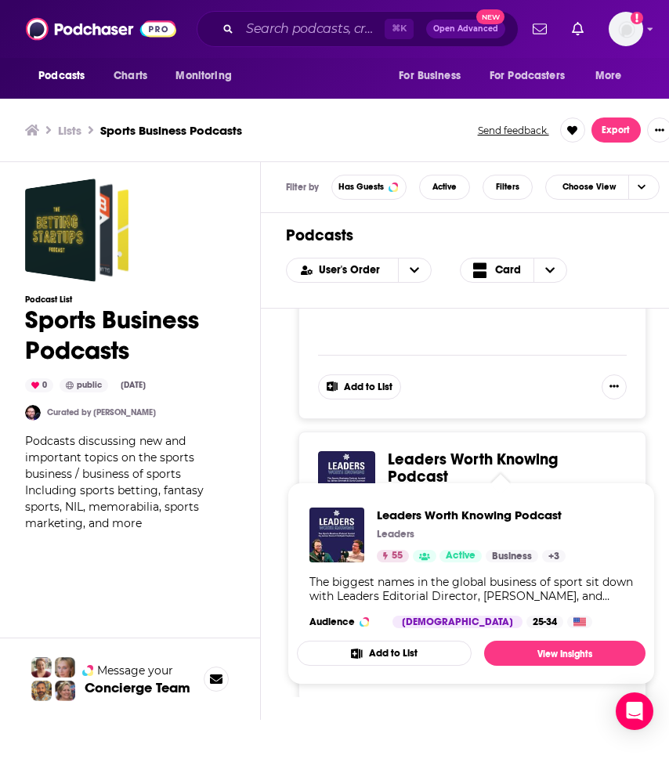
click at [492, 456] on span "Leaders Worth Knowing Podcast" at bounding box center [473, 467] width 170 height 37
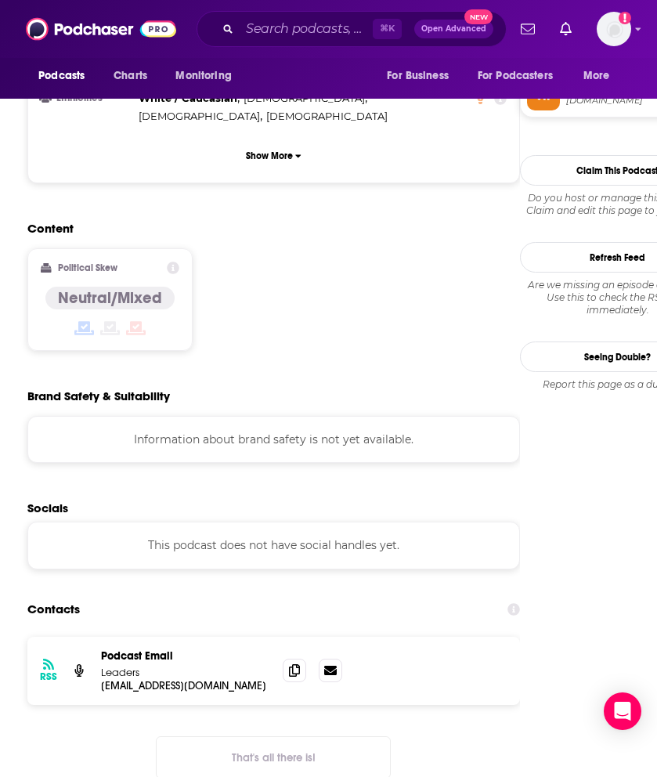
scroll to position [1208, 0]
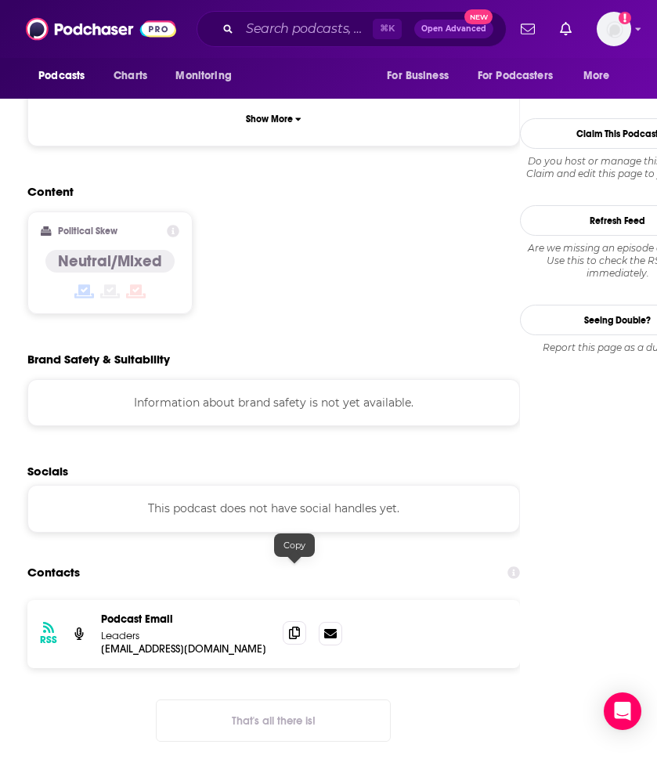
click at [294, 621] on span at bounding box center [294, 632] width 23 height 23
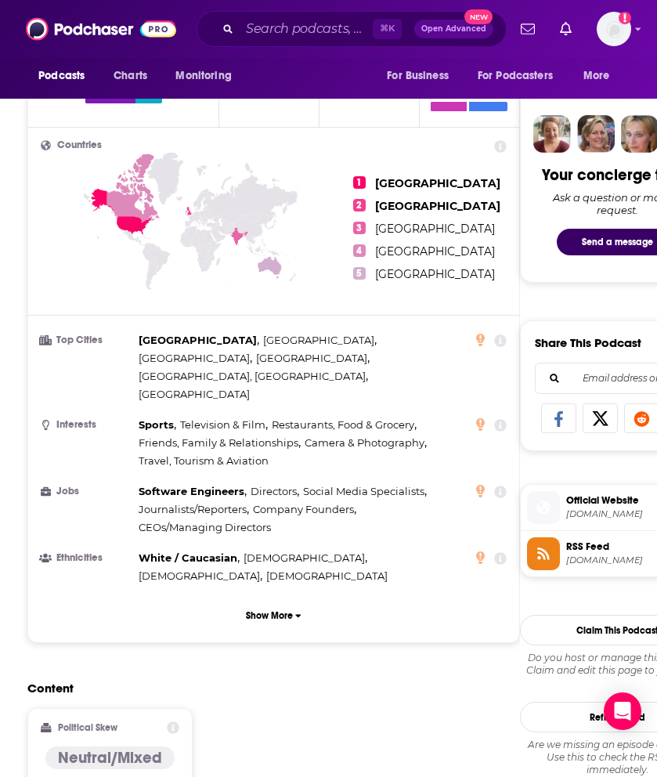
scroll to position [1356, 0]
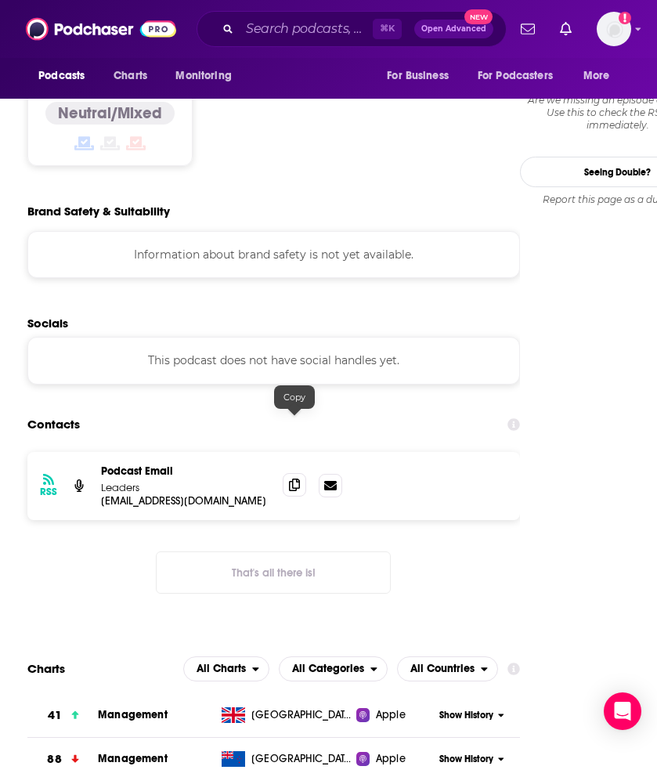
click at [293, 478] on icon at bounding box center [294, 484] width 11 height 13
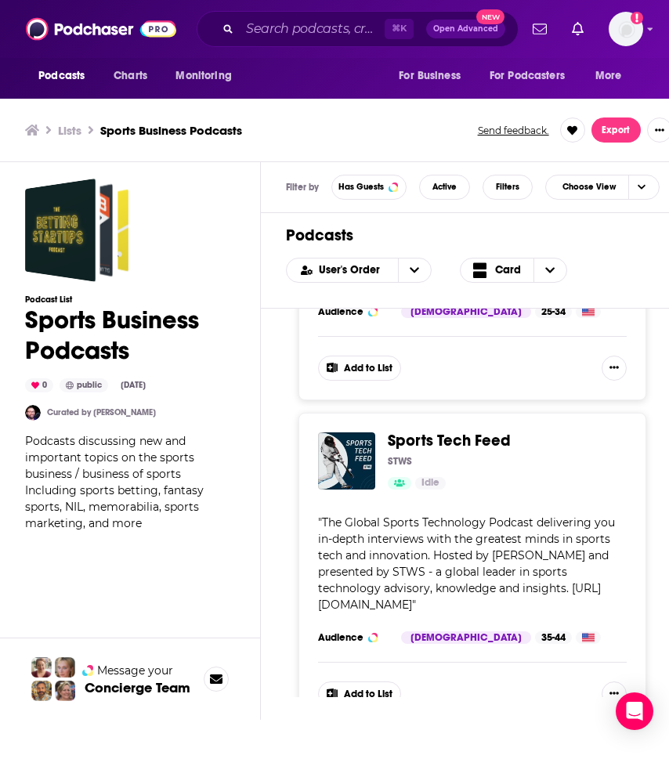
scroll to position [2098, 0]
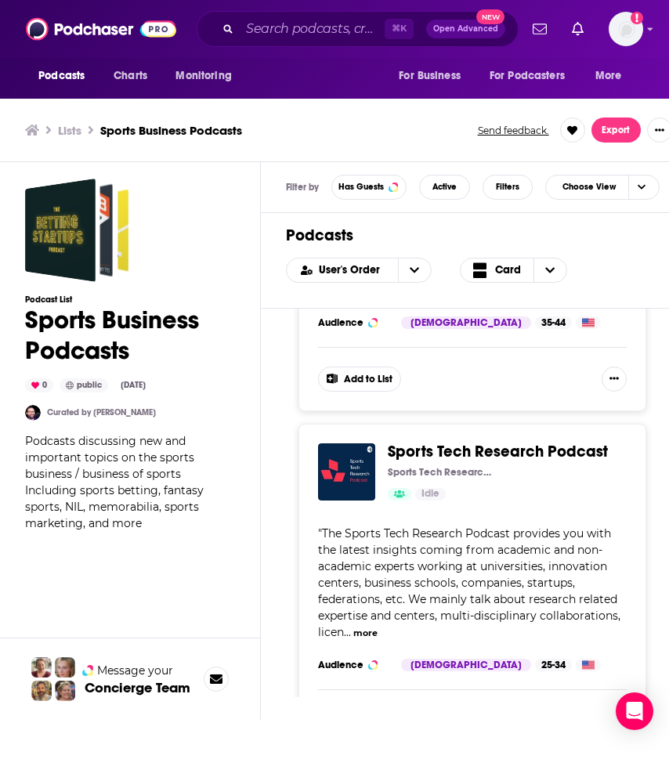
scroll to position [2413, 0]
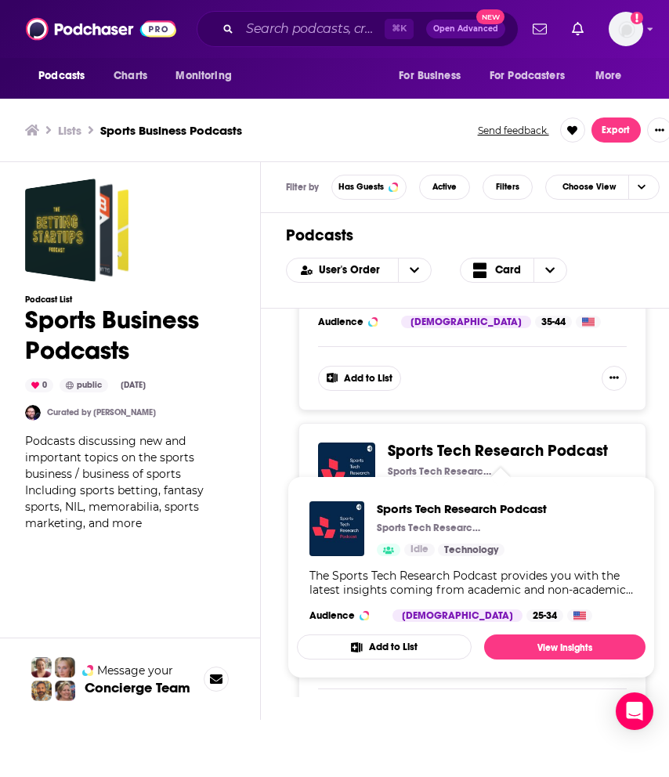
click at [269, 516] on div "The Betting Startups Podcast BettingStartups.com 38 Active 4.8 Categories Busin…" at bounding box center [472, 502] width 423 height 388
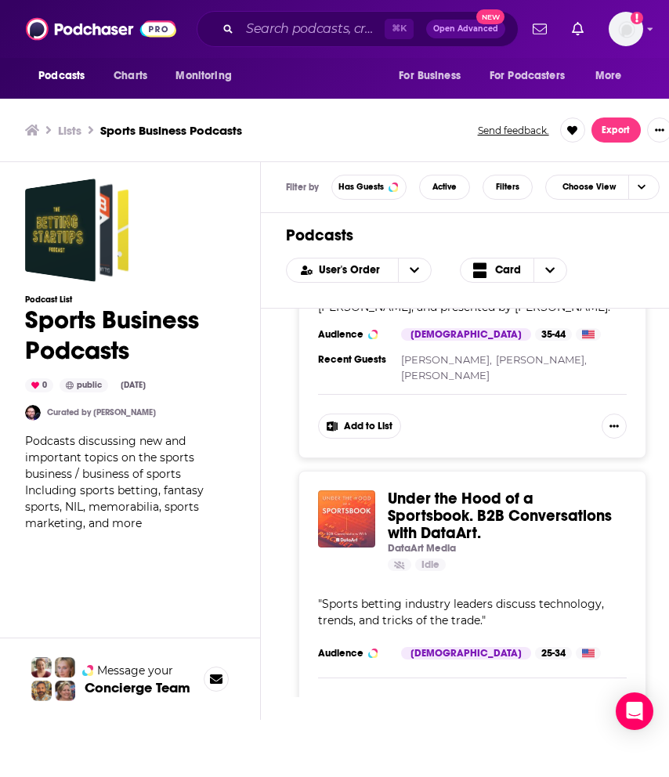
scroll to position [5157, 0]
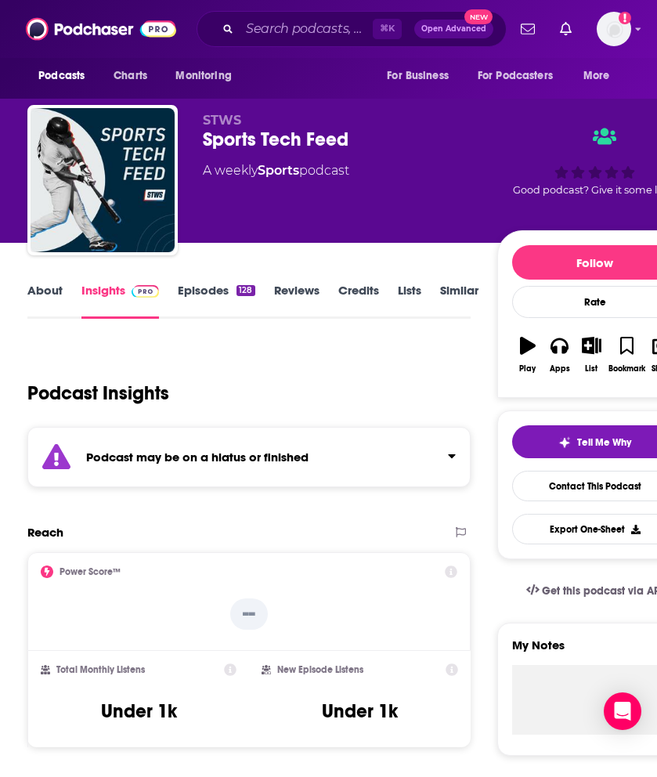
click at [233, 289] on link "Episodes 128" at bounding box center [216, 301] width 77 height 36
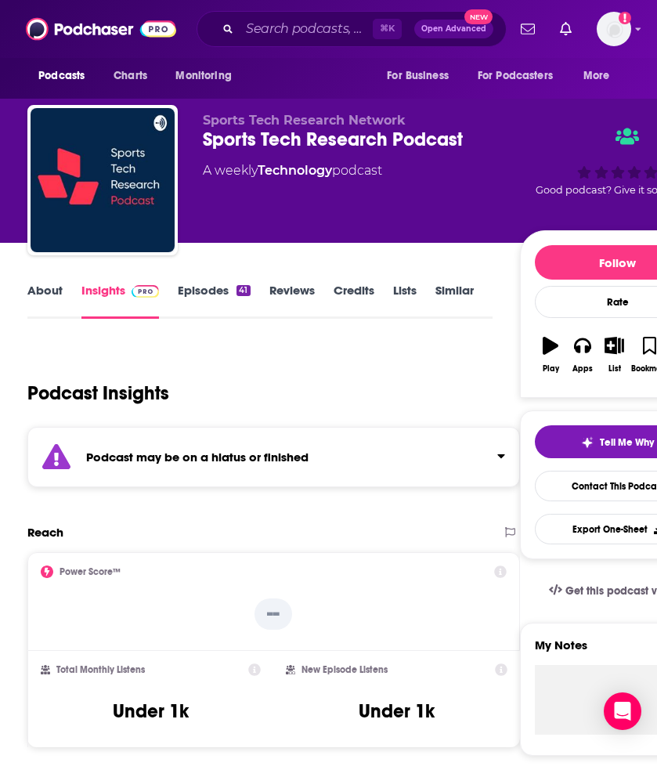
click at [35, 290] on link "About" at bounding box center [44, 301] width 35 height 36
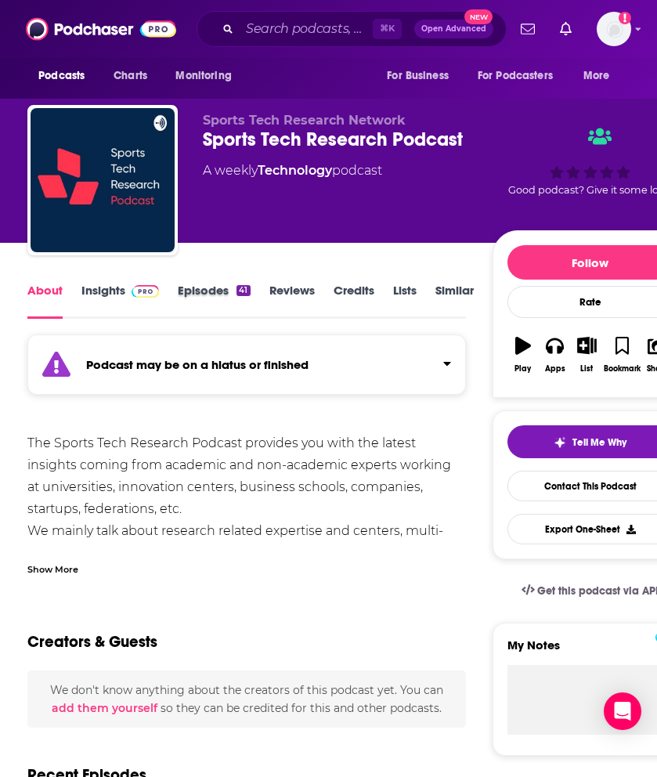
click at [251, 303] on div "Episodes 41" at bounding box center [223, 301] width 91 height 36
click at [233, 297] on link "Episodes 41" at bounding box center [214, 301] width 72 height 36
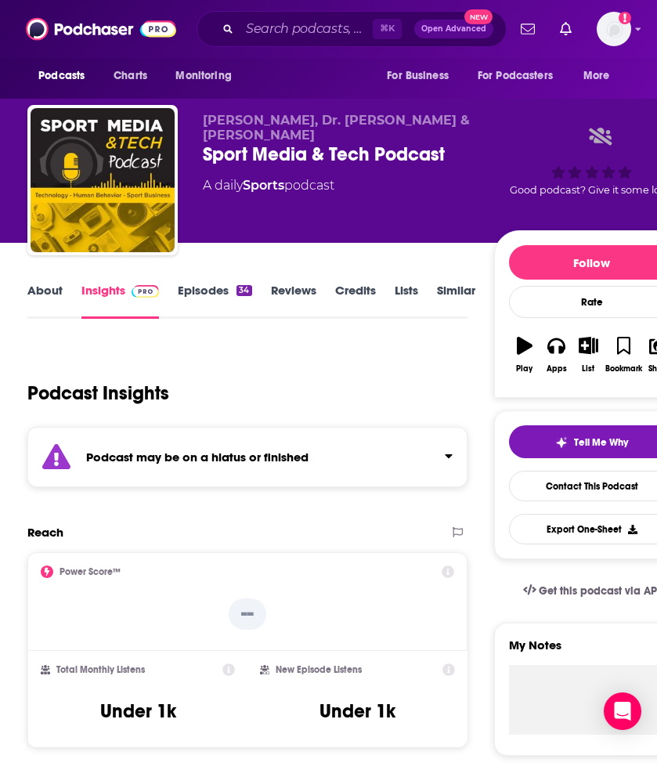
click at [51, 294] on link "About" at bounding box center [44, 301] width 35 height 36
